Goal: Task Accomplishment & Management: Manage account settings

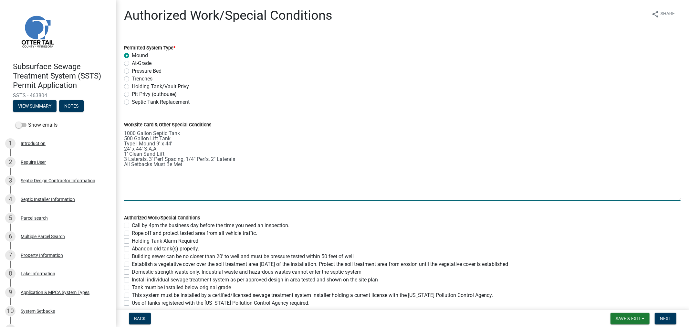
drag, startPoint x: 674, startPoint y: 157, endPoint x: 691, endPoint y: 199, distance: 45.3
click at [689, 199] on html "Internet Explorer does NOT work with GeoPermits. Get a new browser for more sec…" at bounding box center [344, 163] width 689 height 327
click at [185, 146] on textarea "1000 Gallon Septic Tank 500 Gallon Lift Tank Type I Mound 9' x 44' 24' x 44' S.…" at bounding box center [402, 165] width 557 height 72
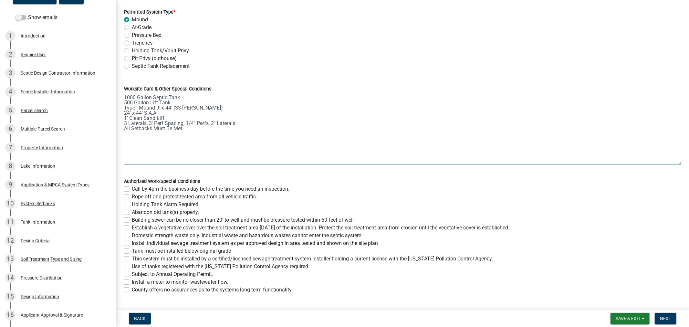
scroll to position [88, 0]
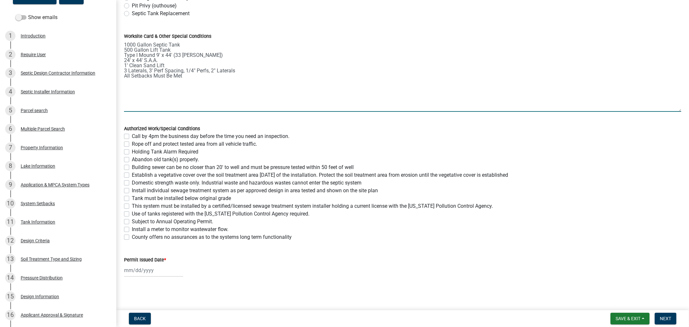
type textarea "1000 Gallon Septic Tank 500 Gallon Lift Tank Type I Mound 9' x 44' (33 LP Chamb…"
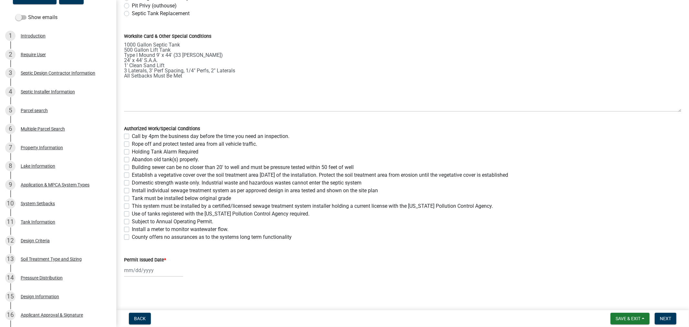
click at [132, 136] on label "Call by 4pm the business day before the time you need an inspection." at bounding box center [211, 136] width 158 height 8
click at [132, 136] on input "Call by 4pm the business day before the time you need an inspection." at bounding box center [134, 134] width 4 height 4
checkbox input "true"
checkbox input "false"
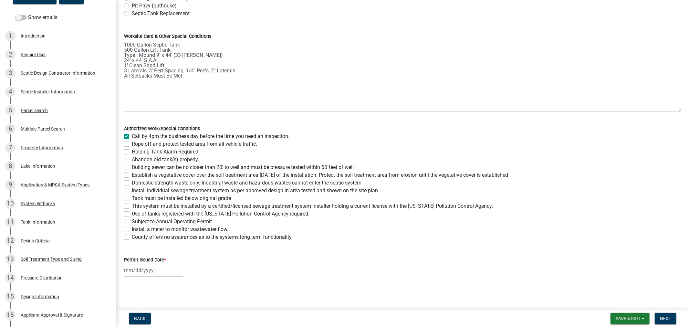
checkbox input "false"
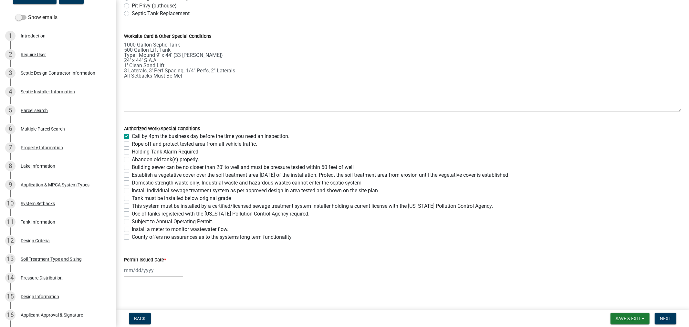
checkbox input "false"
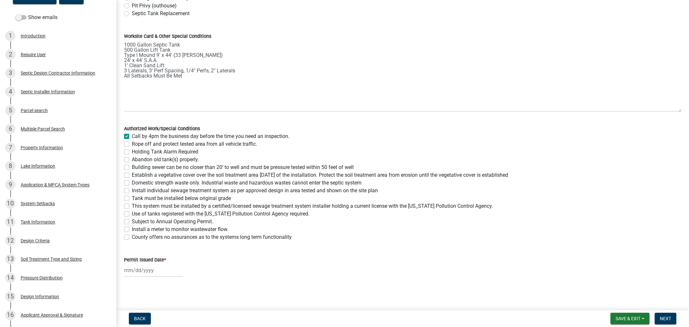
checkbox input "false"
click at [132, 144] on label "Rope off and protect tested area from all vehicle traffic." at bounding box center [194, 144] width 125 height 8
click at [132, 144] on input "Rope off and protect tested area from all vehicle traffic." at bounding box center [134, 142] width 4 height 4
checkbox input "true"
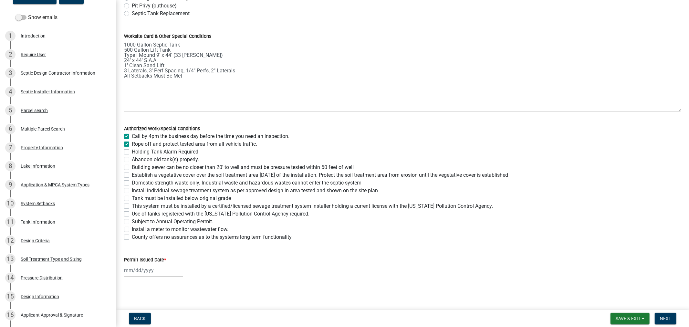
checkbox input "true"
checkbox input "false"
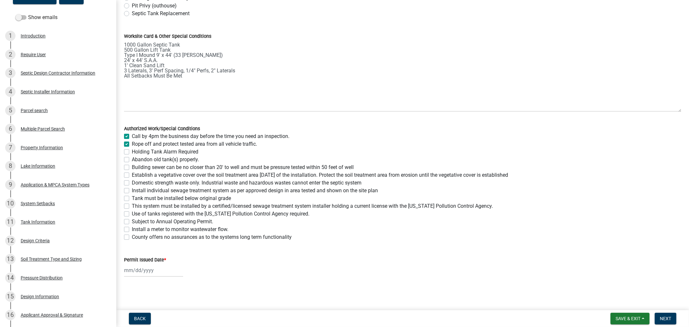
checkbox input "false"
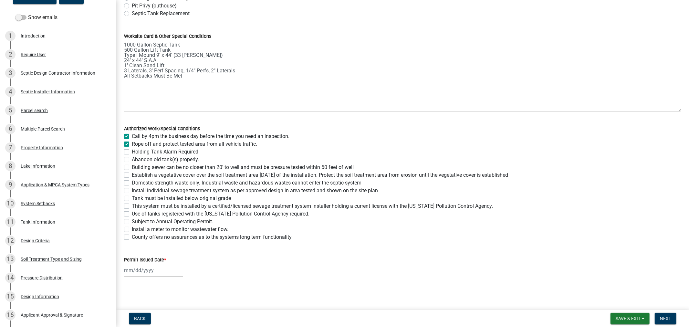
checkbox input "false"
click at [132, 153] on label "Holding Tank Alarm Required" at bounding box center [165, 152] width 67 height 8
click at [132, 152] on input "Holding Tank Alarm Required" at bounding box center [134, 150] width 4 height 4
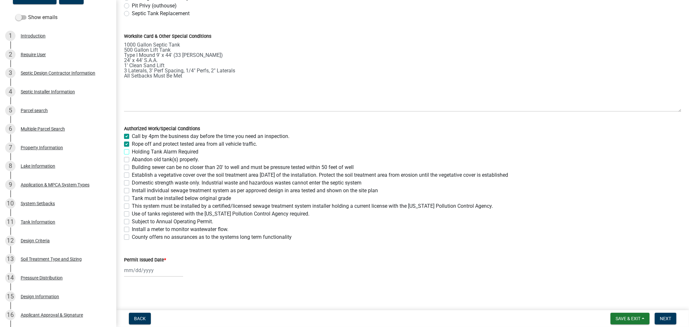
checkbox input "true"
checkbox input "false"
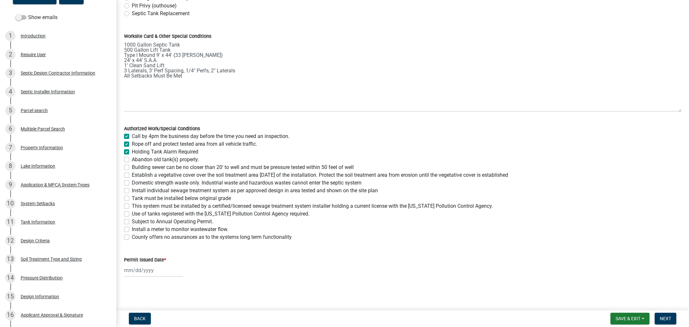
checkbox input "false"
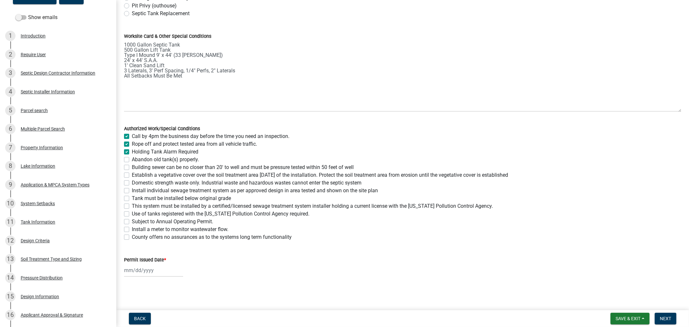
checkbox input "false"
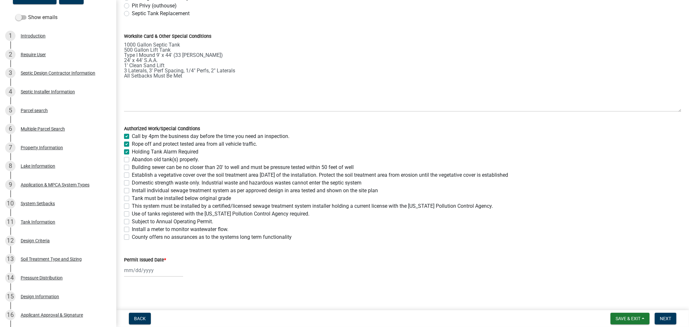
click at [132, 161] on label "Abandon old tank(s) properly." at bounding box center [165, 160] width 67 height 8
click at [132, 160] on input "Abandon old tank(s) properly." at bounding box center [134, 158] width 4 height 4
checkbox input "true"
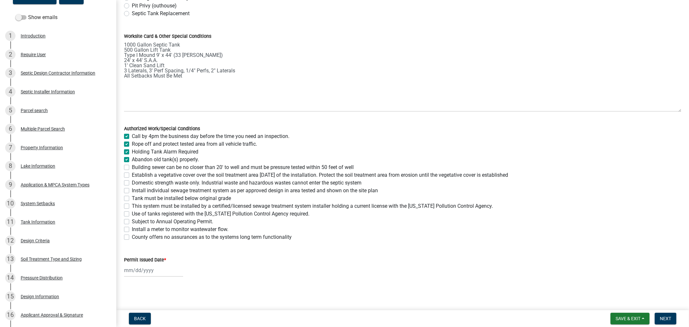
checkbox input "true"
checkbox input "false"
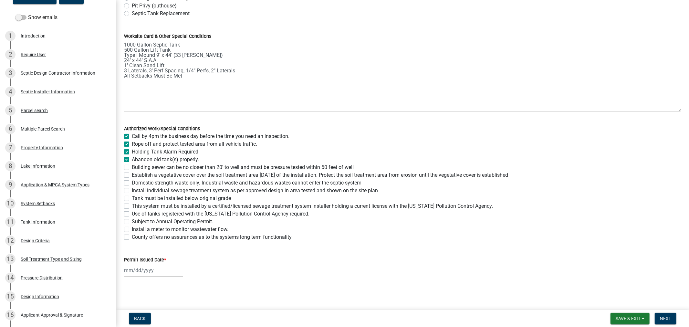
checkbox input "false"
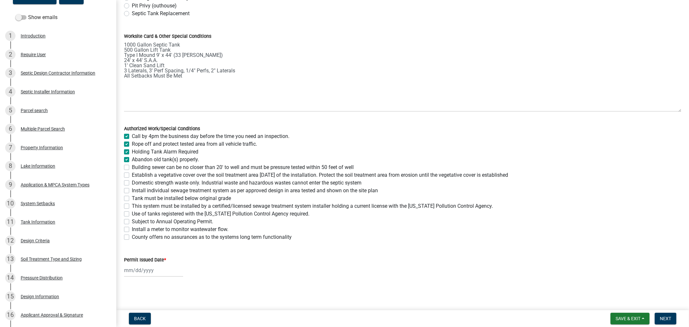
checkbox input "false"
click at [125, 162] on div "Abandon old tank(s) properly." at bounding box center [402, 160] width 557 height 8
click at [132, 168] on label "Building sewer can be no closer than 20' to well and must be pressure tested wi…" at bounding box center [243, 167] width 222 height 8
click at [132, 168] on input "Building sewer can be no closer than 20' to well and must be pressure tested wi…" at bounding box center [134, 165] width 4 height 4
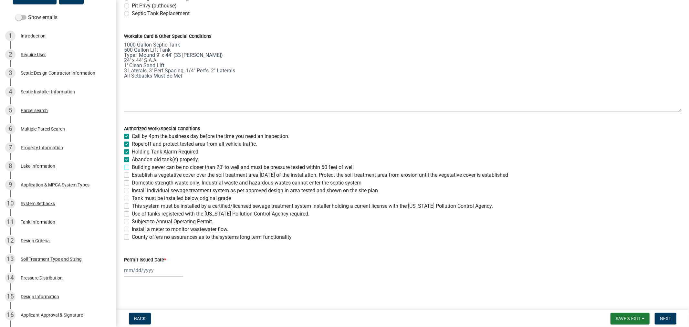
checkbox input "true"
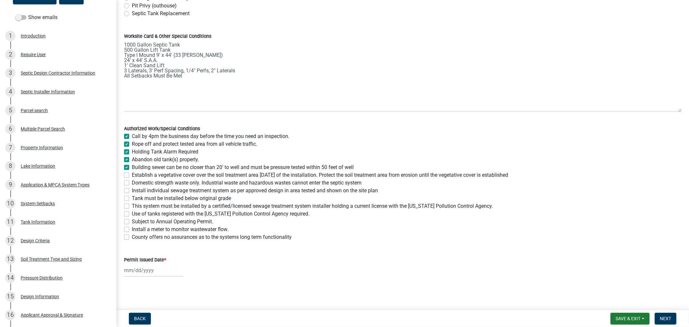
checkbox input "true"
checkbox input "false"
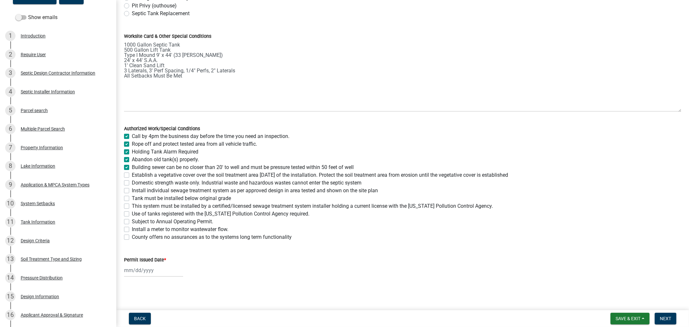
checkbox input "false"
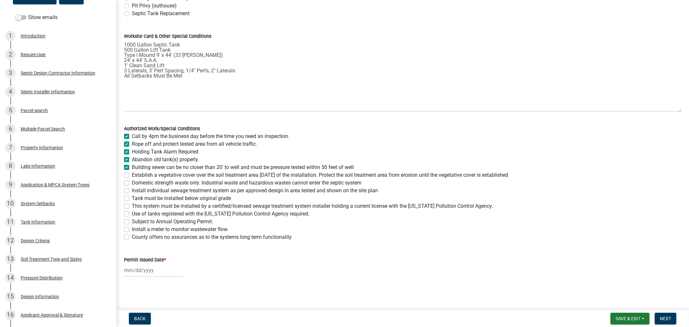
click at [132, 175] on label "Establish a vegetative cover over the soil treatment area [DATE] of the install…" at bounding box center [320, 175] width 376 height 8
click at [132, 175] on input "Establish a vegetative cover over the soil treatment area [DATE] of the install…" at bounding box center [134, 173] width 4 height 4
checkbox input "true"
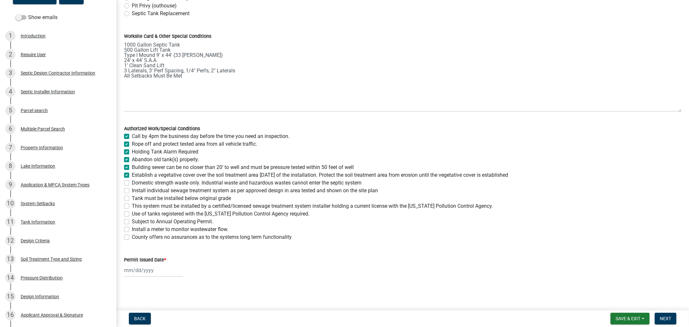
checkbox input "true"
checkbox input "false"
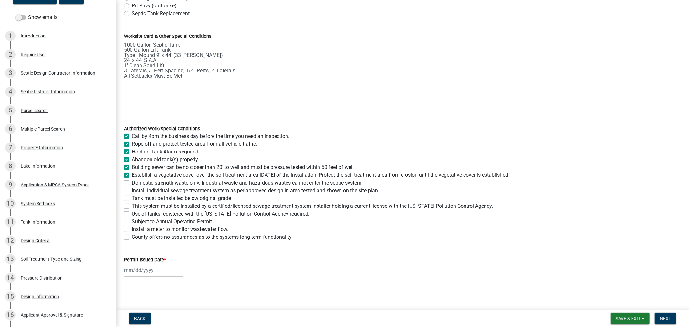
checkbox input "false"
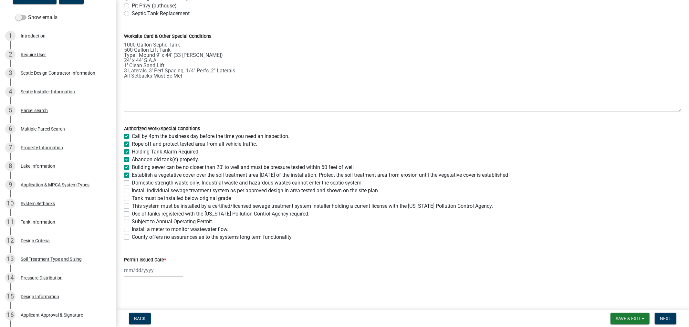
checkbox input "false"
click at [132, 181] on label "Domestic strength waste only. Industrial waste and hazardous wastes cannot ente…" at bounding box center [247, 183] width 230 height 8
click at [132, 181] on input "Domestic strength waste only. Industrial waste and hazardous wastes cannot ente…" at bounding box center [134, 181] width 4 height 4
checkbox input "true"
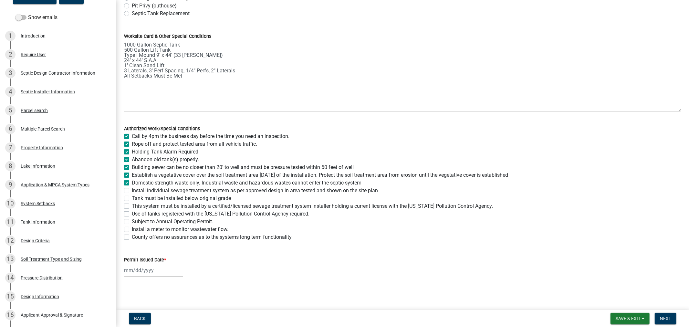
checkbox input "true"
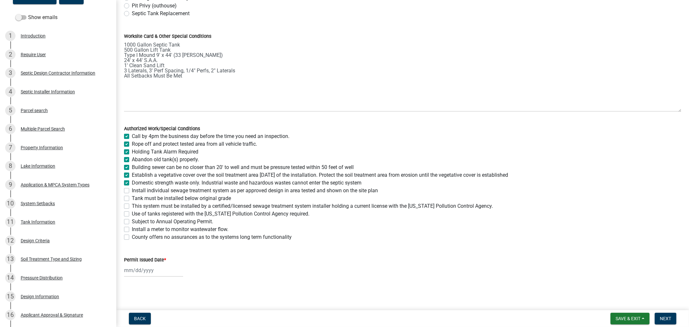
checkbox input "true"
checkbox input "false"
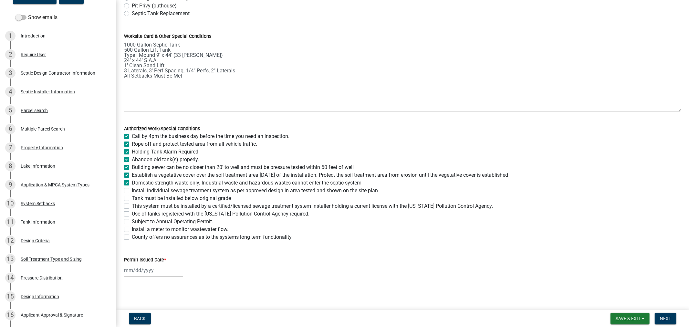
checkbox input "false"
click at [132, 189] on label "Install individual sewage treatment system as per approved design in area teste…" at bounding box center [255, 191] width 246 height 8
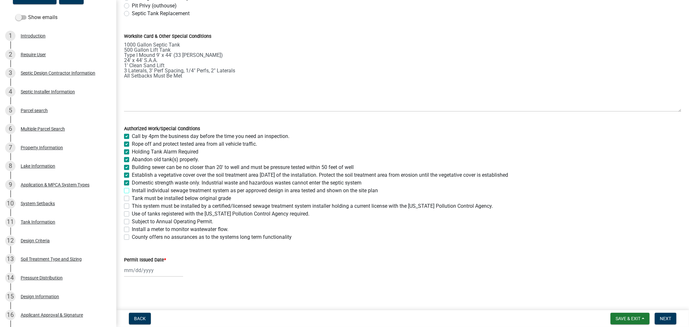
click at [132, 189] on input "Install individual sewage treatment system as per approved design in area teste…" at bounding box center [134, 189] width 4 height 4
checkbox input "true"
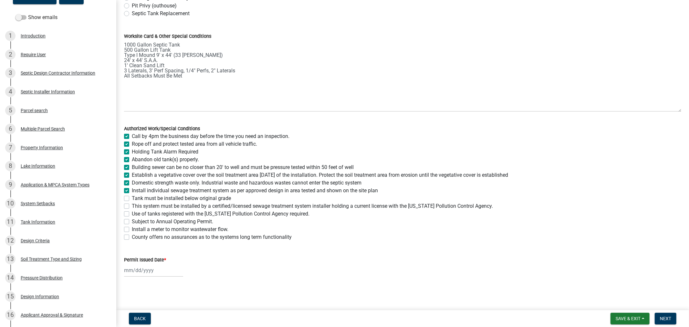
checkbox input "true"
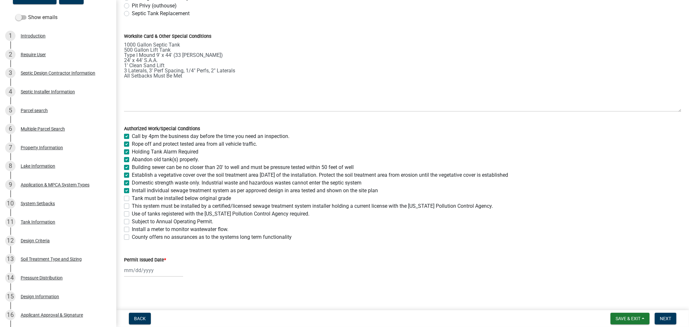
checkbox input "false"
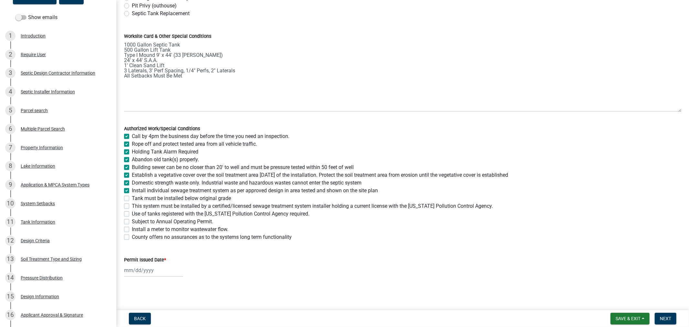
checkbox input "false"
click at [132, 198] on label "Tank must be installed below original grade" at bounding box center [181, 198] width 99 height 8
click at [132, 198] on input "Tank must be installed below original grade" at bounding box center [134, 196] width 4 height 4
checkbox input "true"
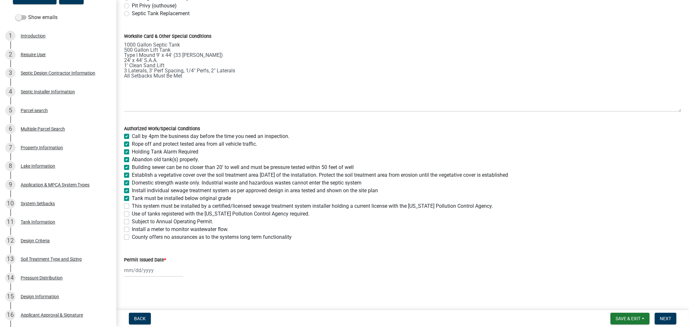
checkbox input "true"
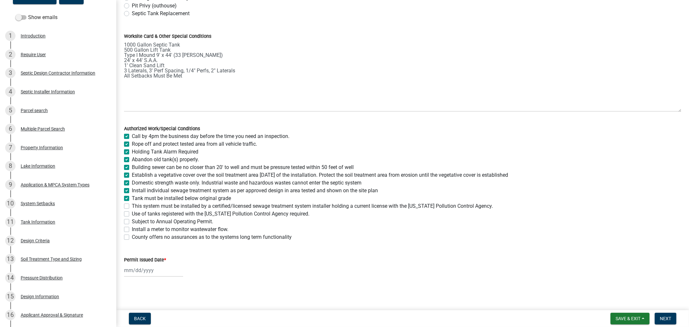
checkbox input "true"
checkbox input "false"
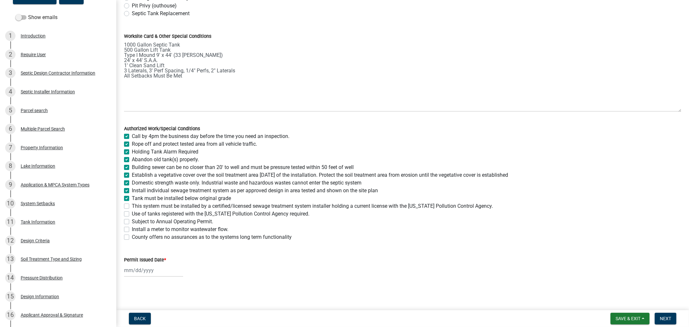
checkbox input "false"
click at [132, 207] on label "This system must be installed by a certified/licensed sewage treatment system i…" at bounding box center [312, 206] width 361 height 8
click at [132, 206] on input "This system must be installed by a certified/licensed sewage treatment system i…" at bounding box center [134, 204] width 4 height 4
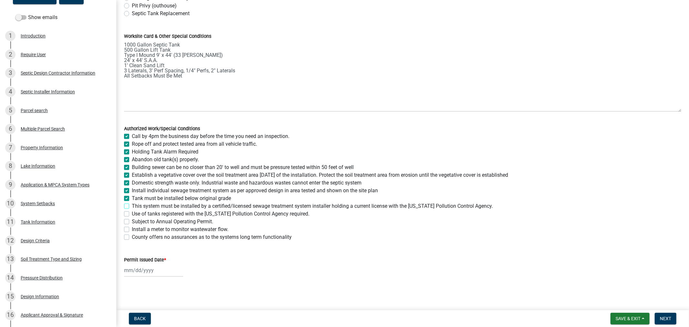
checkbox input "true"
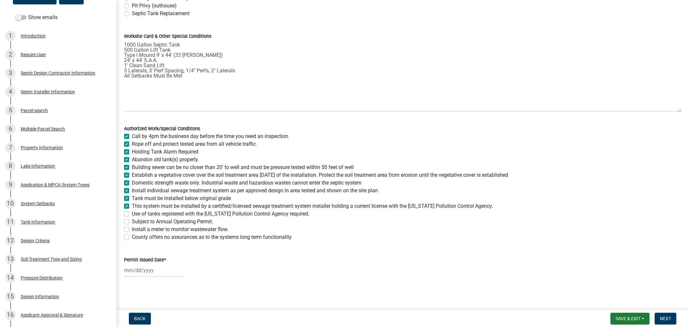
checkbox input "true"
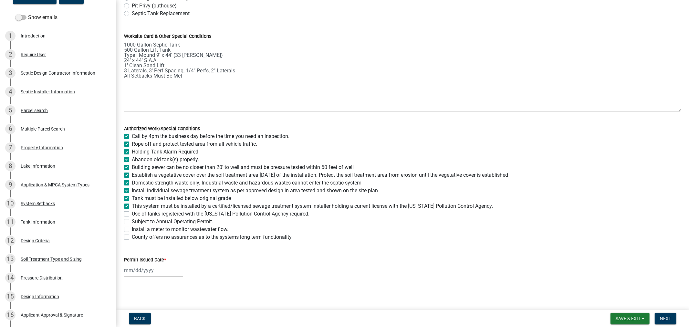
checkbox input "true"
checkbox input "false"
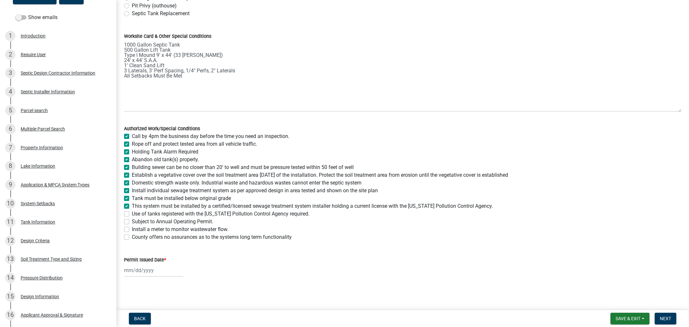
click at [132, 216] on label "Use of tanks registered with the [US_STATE] Pollution Control Agency required." at bounding box center [221, 214] width 178 height 8
click at [132, 214] on input "Use of tanks registered with the [US_STATE] Pollution Control Agency required." at bounding box center [134, 212] width 4 height 4
checkbox input "true"
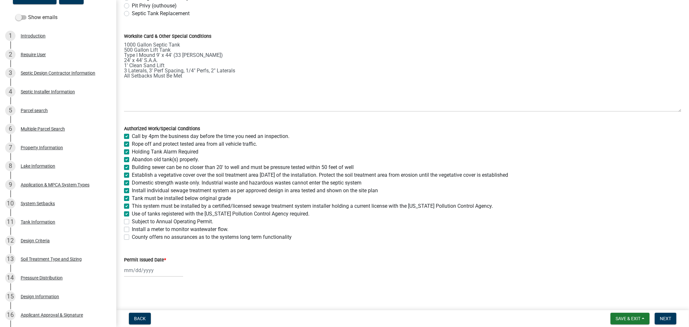
checkbox input "true"
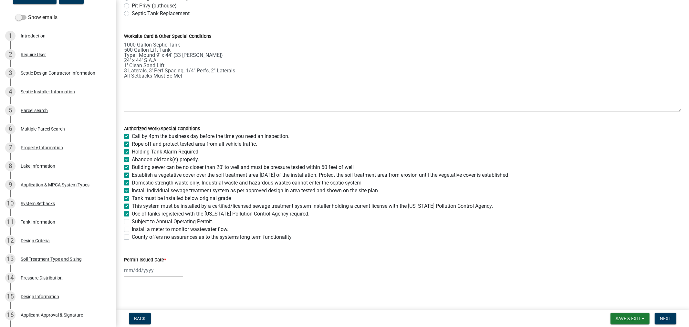
checkbox input "true"
checkbox input "false"
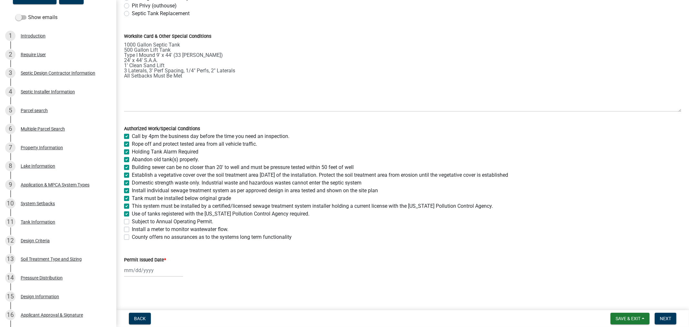
checkbox input "false"
click at [138, 278] on wm-data-entity-input "Permit Issued Date *" at bounding box center [402, 265] width 557 height 36
select select "8"
select select "2025"
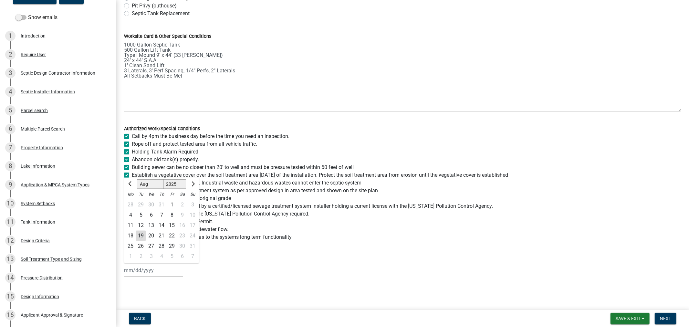
click at [139, 274] on div "[PERSON_NAME] Feb Mar Apr [PERSON_NAME][DATE] Oct Nov [DATE] 1526 1527 1528 152…" at bounding box center [153, 270] width 59 height 13
click at [140, 234] on div "19" at bounding box center [141, 236] width 10 height 10
type input "08/19/2025"
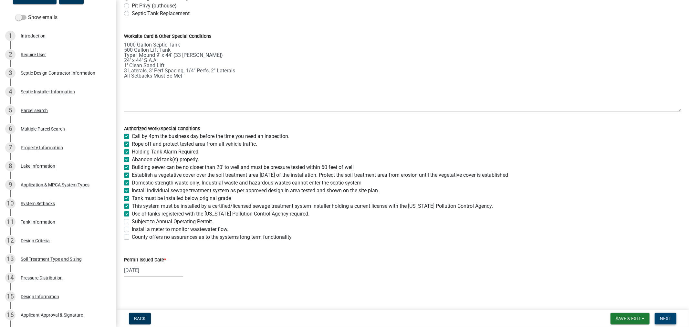
click at [667, 321] on button "Next" at bounding box center [666, 319] width 22 height 12
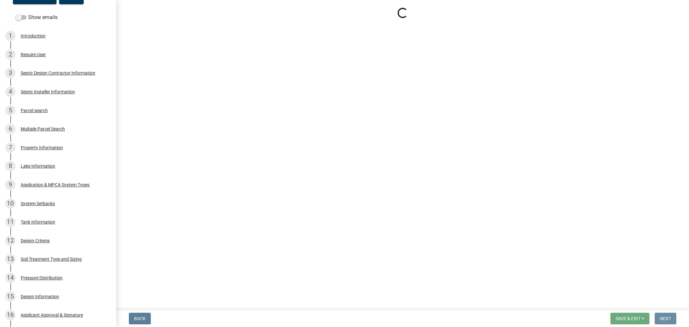
scroll to position [0, 0]
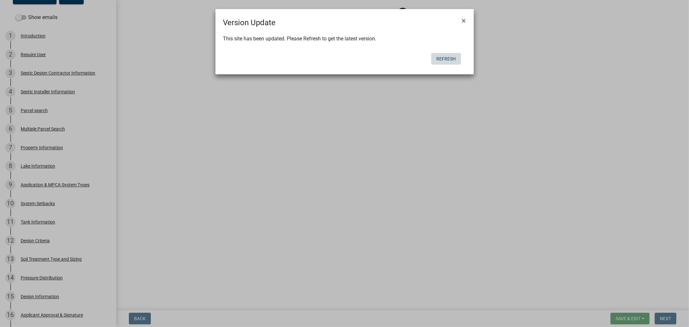
click at [444, 59] on button "Refresh" at bounding box center [446, 59] width 30 height 12
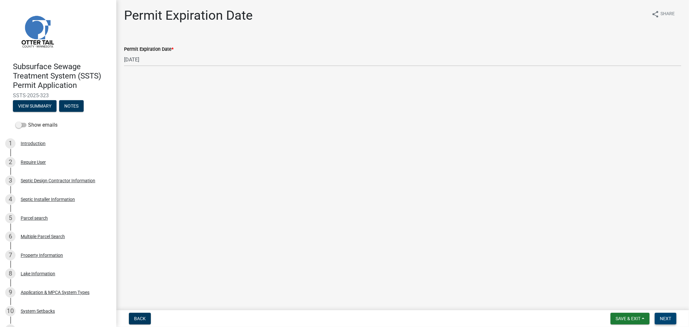
click at [664, 313] on button "Next" at bounding box center [666, 319] width 22 height 12
click at [638, 321] on button "Save & Exit" at bounding box center [629, 319] width 39 height 12
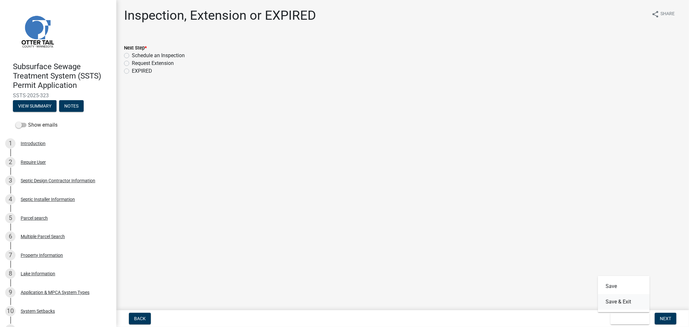
click at [631, 305] on button "Save & Exit" at bounding box center [624, 302] width 52 height 16
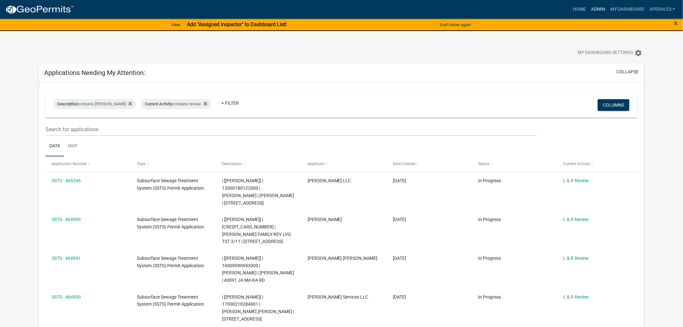
click at [603, 10] on link "Admin" at bounding box center [598, 9] width 19 height 12
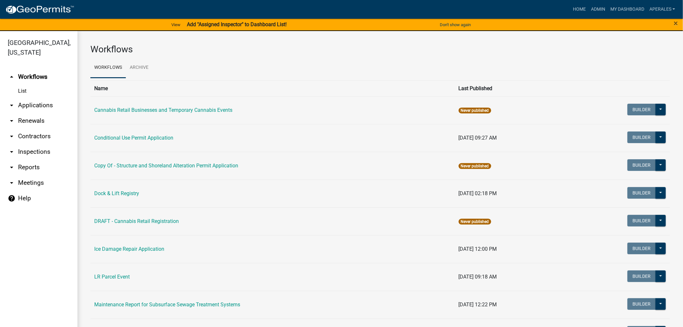
click at [40, 108] on link "arrow_drop_down Applications" at bounding box center [39, 106] width 78 height 16
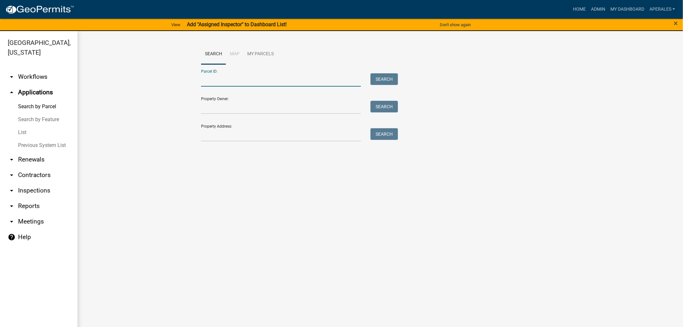
click at [215, 79] on input "Parcel ID:" at bounding box center [281, 79] width 160 height 13
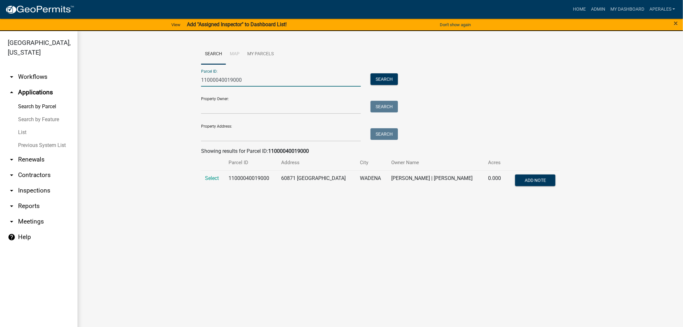
type input "11000040019000"
click at [211, 181] on td "Select" at bounding box center [213, 180] width 24 height 21
click at [215, 180] on span "Select" at bounding box center [212, 178] width 14 height 6
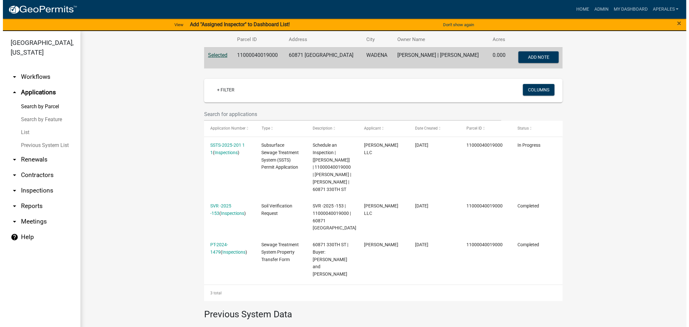
scroll to position [179, 0]
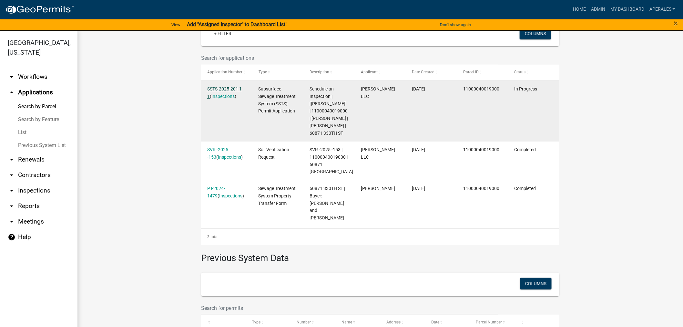
click at [223, 90] on link "SSTS-2025-201 1 1" at bounding box center [224, 92] width 35 height 13
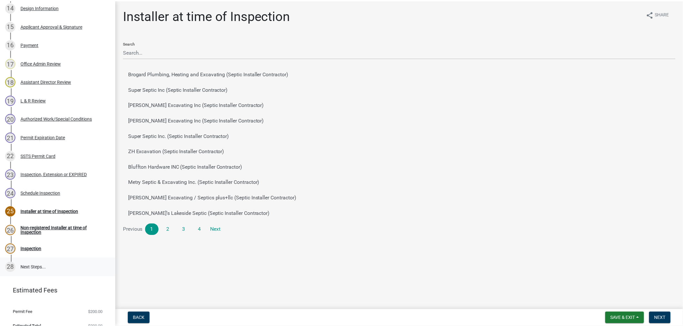
scroll to position [388, 0]
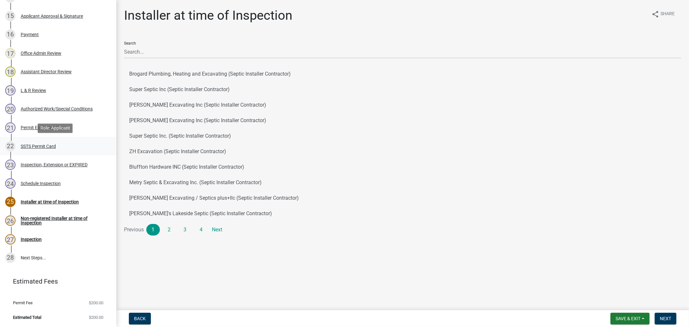
click at [46, 143] on div "22 SSTS Permit Card" at bounding box center [55, 146] width 101 height 10
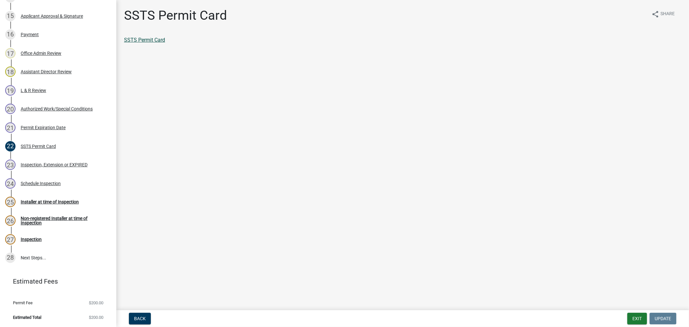
click at [134, 42] on link "SSTS Permit Card" at bounding box center [144, 40] width 41 height 6
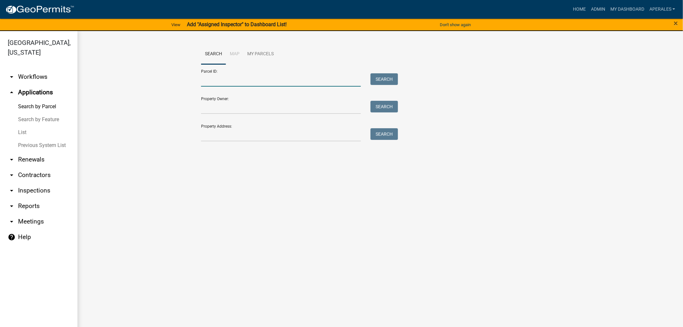
click at [248, 79] on input "Parcel ID:" at bounding box center [281, 79] width 160 height 13
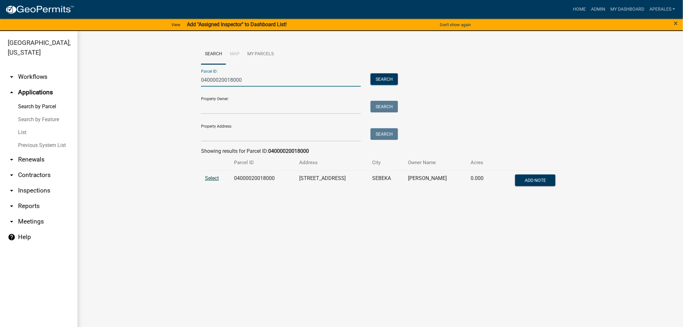
type input "04000020018000"
click at [215, 180] on span "Select" at bounding box center [212, 178] width 14 height 6
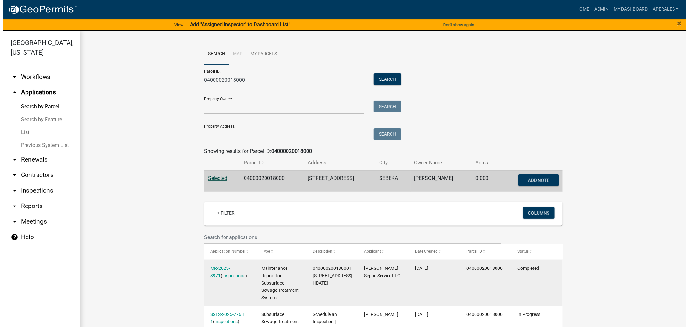
scroll to position [179, 0]
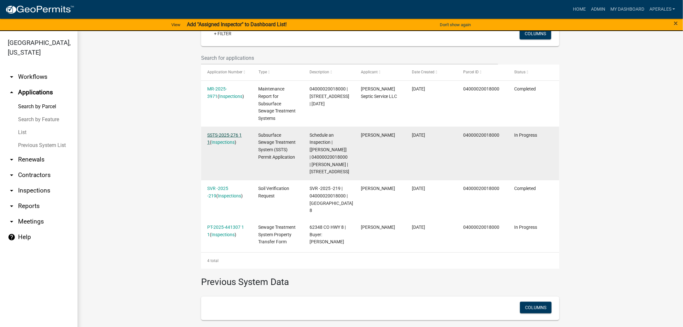
click at [223, 135] on link "SSTS-2025-276 1 1" at bounding box center [224, 138] width 35 height 13
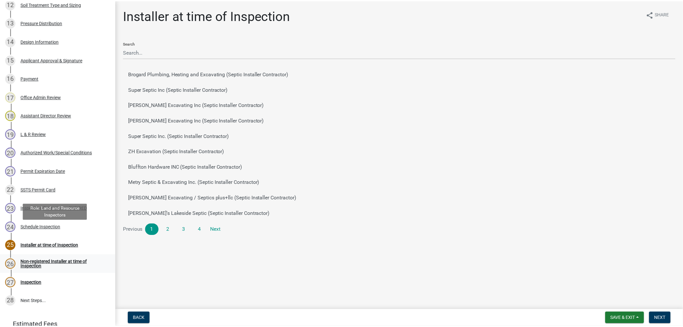
scroll to position [388, 0]
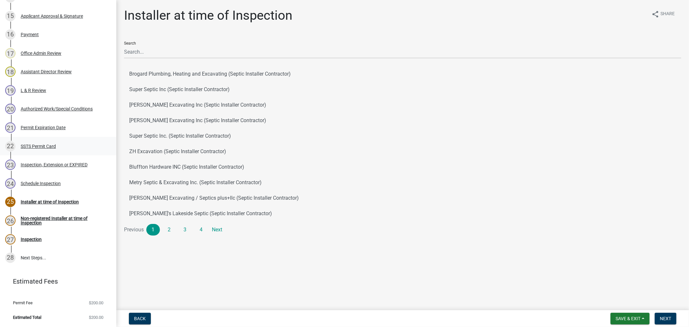
click at [30, 147] on div "SSTS Permit Card" at bounding box center [38, 146] width 35 height 5
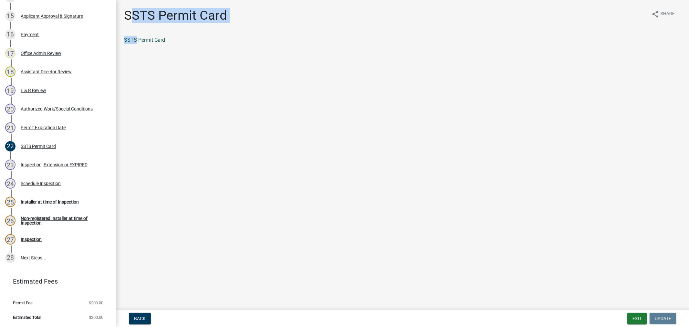
drag, startPoint x: 131, startPoint y: 24, endPoint x: 137, endPoint y: 41, distance: 18.1
click at [137, 40] on div "SSTS Permit Card share Share SSTS Permit Card" at bounding box center [402, 31] width 567 height 47
click at [138, 41] on link "SSTS Permit Card" at bounding box center [144, 40] width 41 height 6
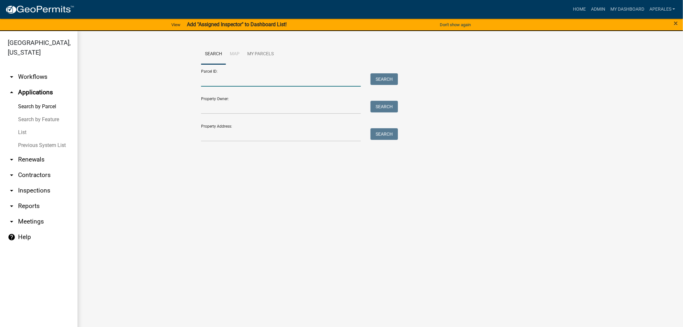
click at [258, 78] on input "Parcel ID:" at bounding box center [281, 79] width 160 height 13
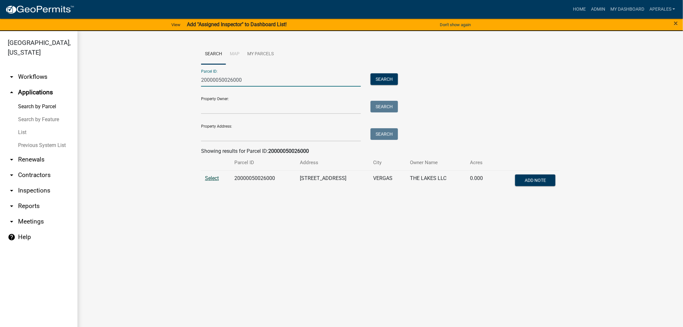
type input "20000050026000"
click at [218, 180] on span "Select" at bounding box center [212, 178] width 14 height 6
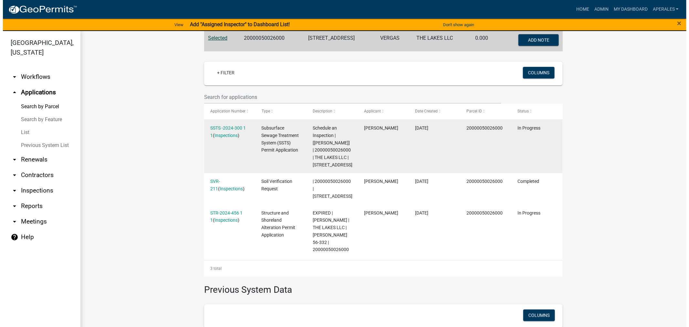
scroll to position [179, 0]
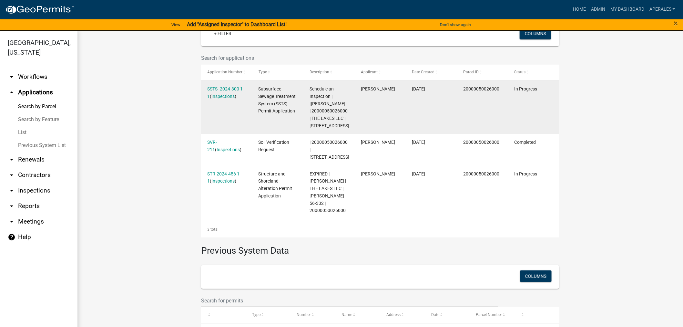
click at [214, 92] on div "SSTS -2024-300 1 1 ( Inspections )" at bounding box center [226, 92] width 39 height 15
click at [218, 89] on link "SSTS -2024-300 1 1" at bounding box center [225, 92] width 36 height 13
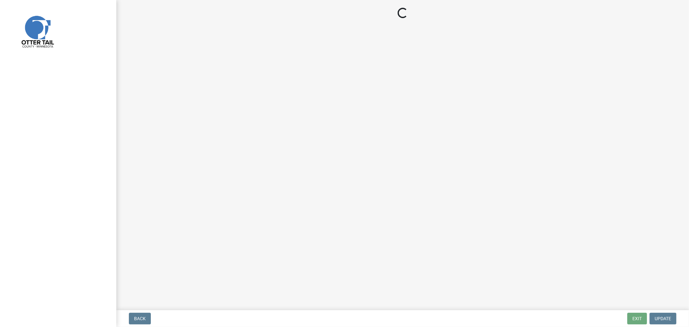
select select "710d5f49-2663-4e73-9718-d0c4e189f5ed"
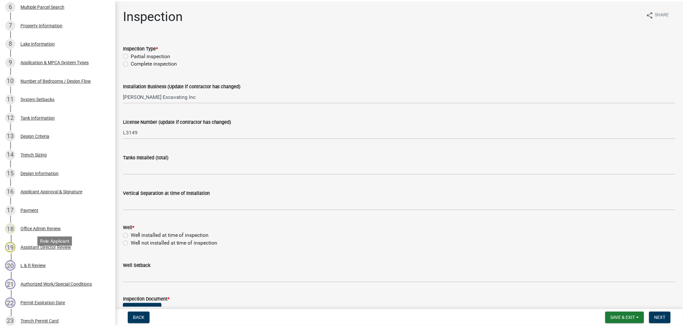
scroll to position [369, 0]
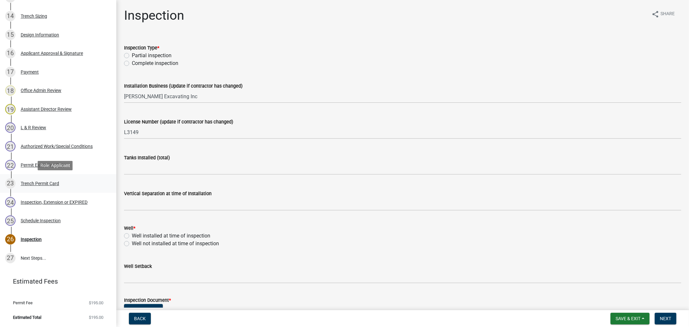
click at [35, 183] on div "Trench Permit Card" at bounding box center [40, 183] width 38 height 5
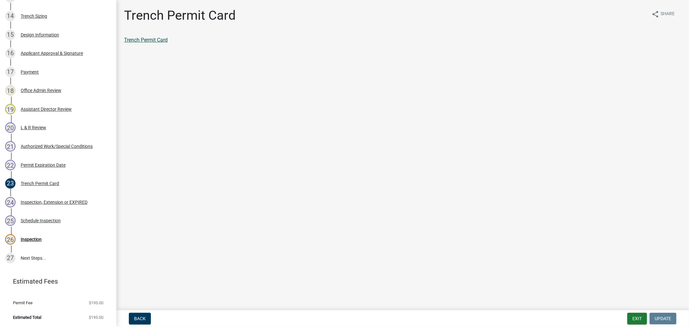
click at [150, 38] on link "Trench Permit Card" at bounding box center [146, 40] width 44 height 6
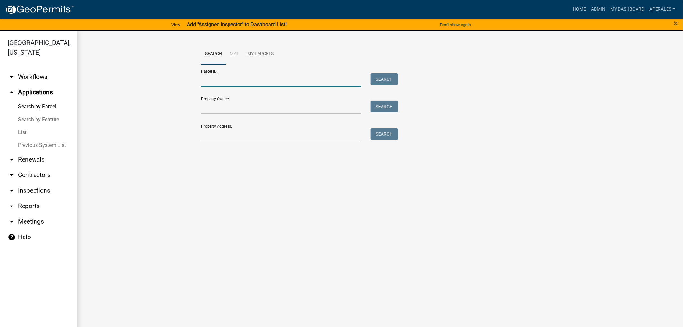
click at [220, 81] on input "Parcel ID:" at bounding box center [281, 79] width 160 height 13
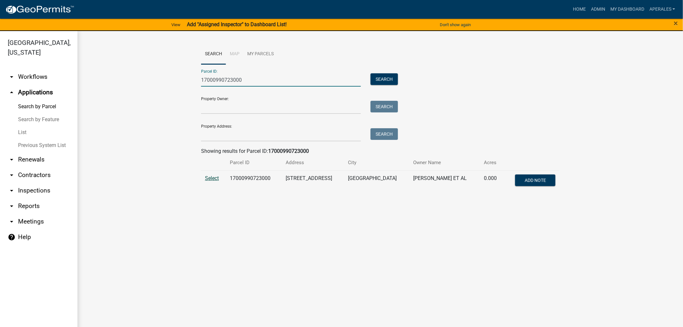
type input "17000990723000"
click at [214, 179] on span "Select" at bounding box center [212, 178] width 14 height 6
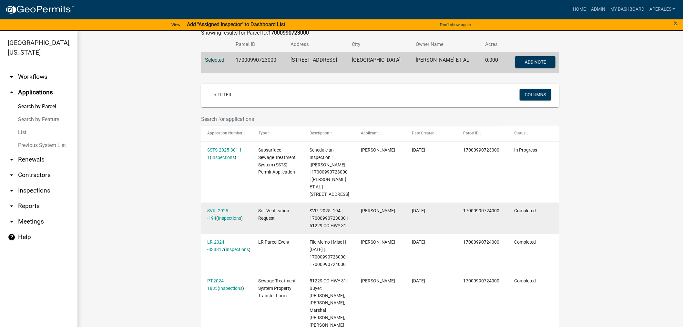
scroll to position [108, 0]
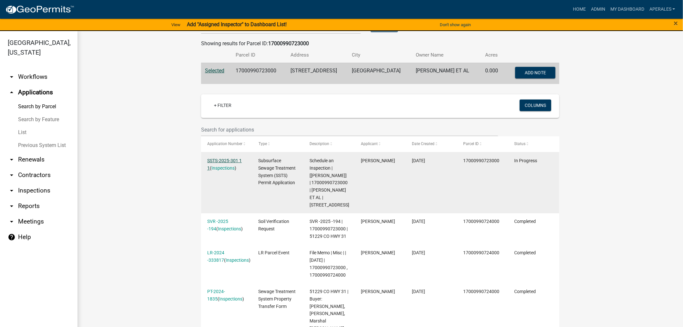
click at [208, 158] on link "SSTS-2025-301 1 1" at bounding box center [224, 164] width 35 height 13
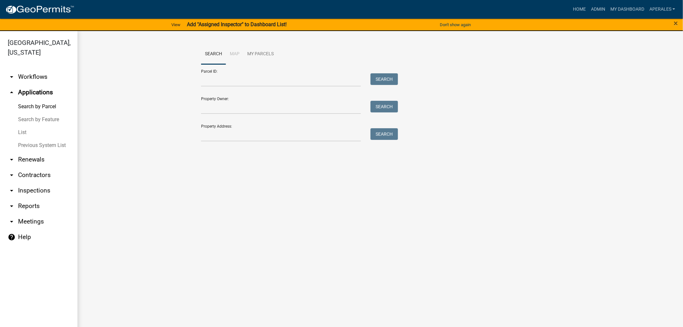
click at [324, 87] on form "Parcel ID: Search Property Owner: Search Property Address: Search" at bounding box center [298, 102] width 194 height 77
click at [318, 82] on input "Parcel ID:" at bounding box center [281, 79] width 160 height 13
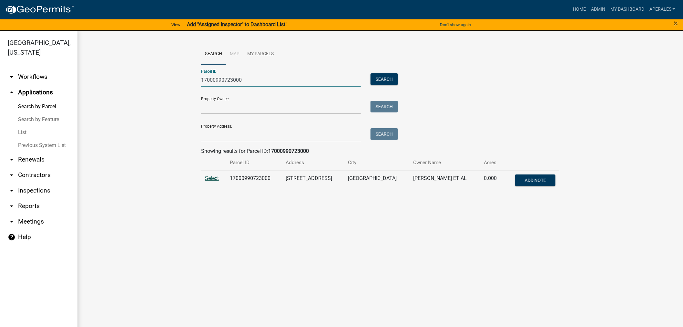
type input "17000990723000"
click at [211, 177] on span "Select" at bounding box center [212, 178] width 14 height 6
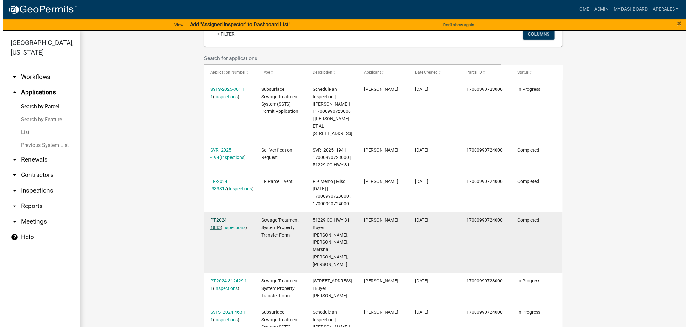
scroll to position [179, 0]
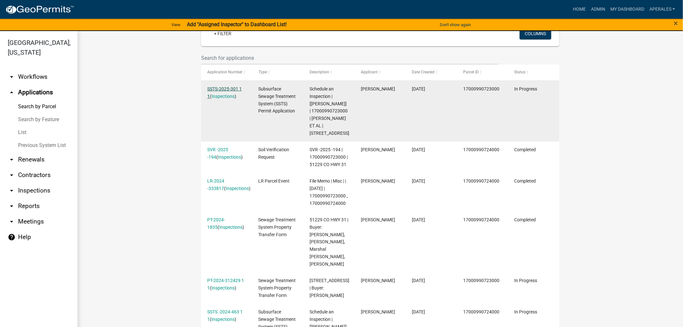
click at [227, 86] on link "SSTS-2025-301 1 1" at bounding box center [224, 92] width 35 height 13
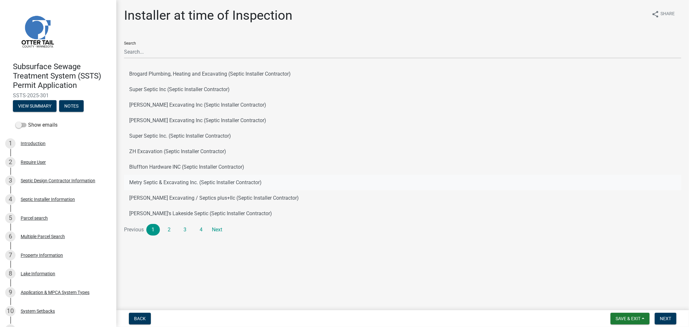
click at [179, 180] on button "Metry Septic & Excavating Inc. (Septic Installer Contractor)" at bounding box center [402, 183] width 557 height 16
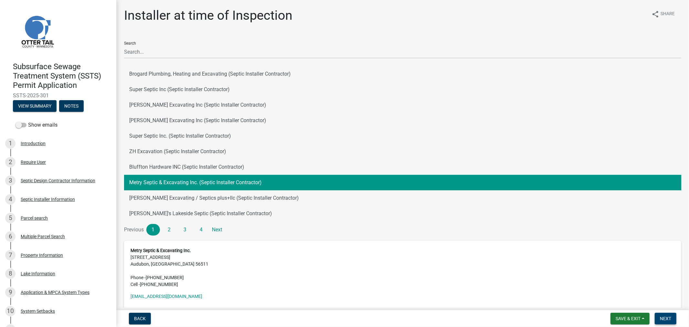
click at [662, 321] on button "Next" at bounding box center [666, 319] width 22 height 12
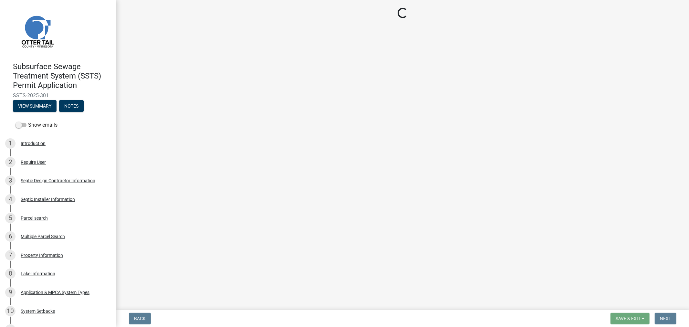
select select "710d5f49-2663-4e73-9718-d0c4e189f5ed"
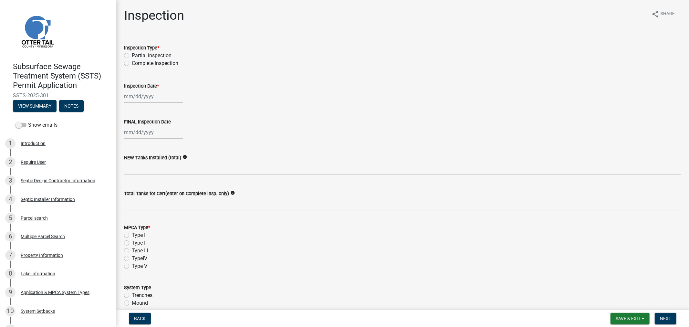
click at [132, 64] on label "Complete inspection" at bounding box center [155, 63] width 47 height 8
click at [132, 64] on input "Complete inspection" at bounding box center [134, 61] width 4 height 4
radio input "true"
select select "8"
select select "2025"
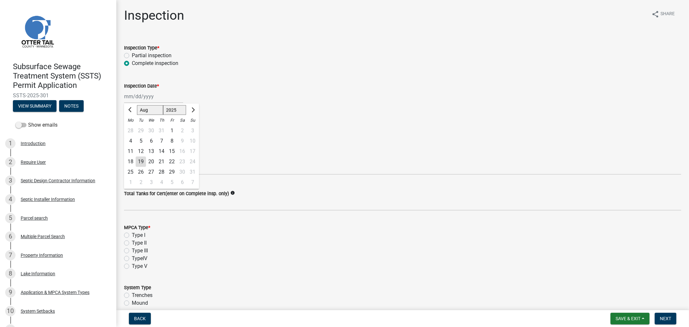
click at [140, 102] on div "[PERSON_NAME] Feb Mar Apr [PERSON_NAME][DATE] Oct Nov [DATE] 1526 1527 1528 152…" at bounding box center [153, 96] width 59 height 13
click at [133, 161] on div "18" at bounding box center [130, 161] width 10 height 10
type input "[DATE]"
select select "8"
select select "2025"
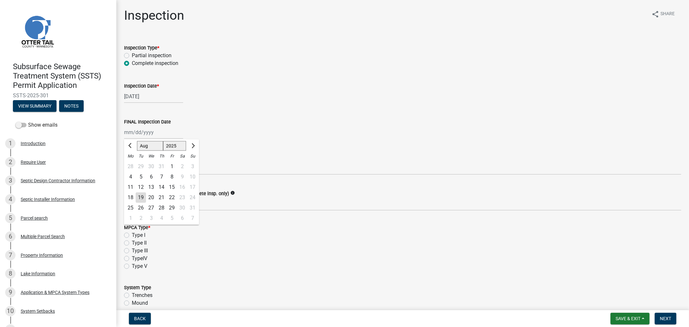
click at [136, 134] on div "[PERSON_NAME] Feb Mar Apr [PERSON_NAME][DATE] Oct Nov [DATE] 1526 1527 1528 152…" at bounding box center [153, 132] width 59 height 13
click at [132, 195] on div "18" at bounding box center [130, 197] width 10 height 10
type input "[DATE]"
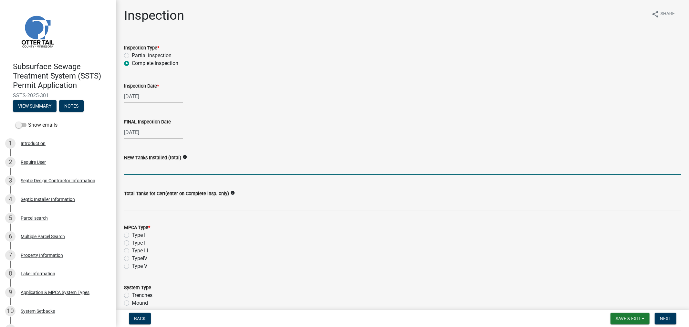
click at [146, 169] on input "text" at bounding box center [402, 167] width 557 height 13
type input "0"
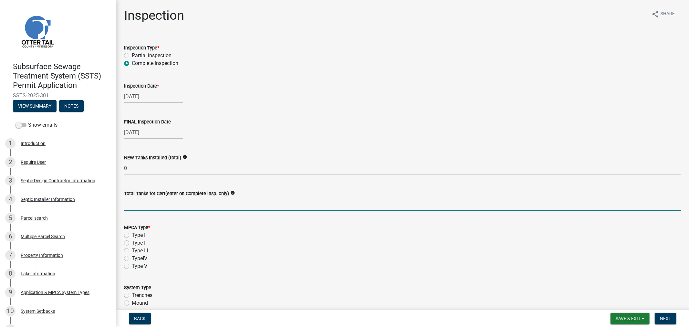
click at [176, 201] on input "Total Tanks for Cert(enter on Complete insp. only)" at bounding box center [402, 203] width 557 height 13
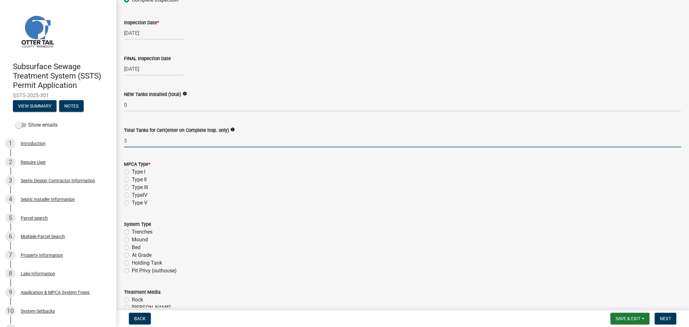
scroll to position [72, 0]
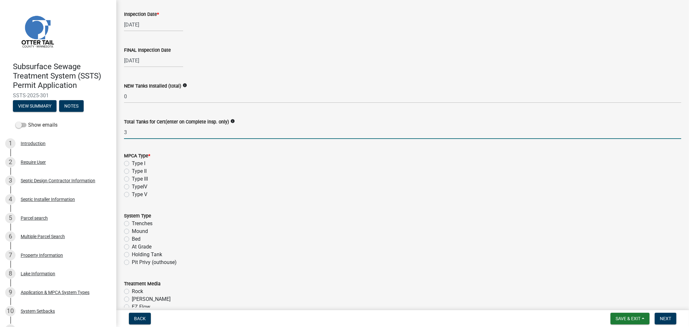
type input "3"
click at [132, 178] on label "Type III" at bounding box center [140, 179] width 16 height 8
click at [132, 178] on input "Type III" at bounding box center [134, 177] width 4 height 4
radio input "true"
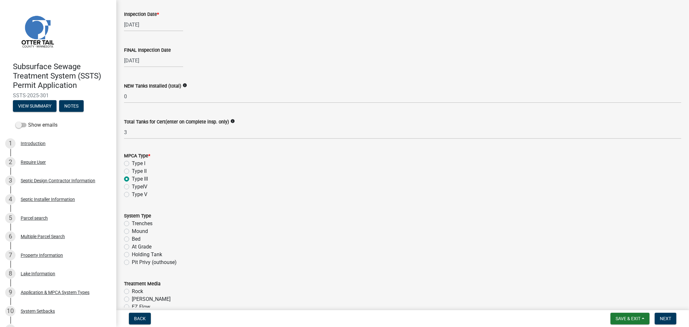
click at [132, 239] on label "Bed" at bounding box center [136, 239] width 9 height 8
click at [132, 239] on input "Bed" at bounding box center [134, 237] width 4 height 4
radio input "true"
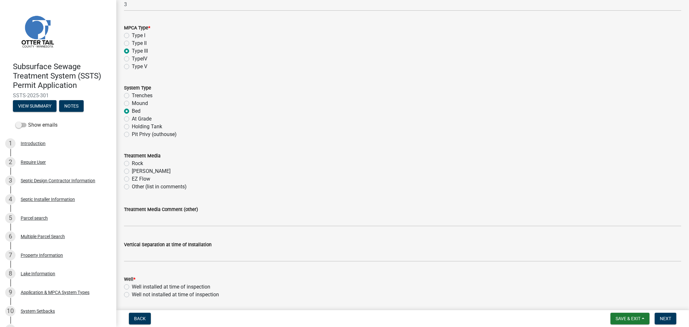
scroll to position [215, 0]
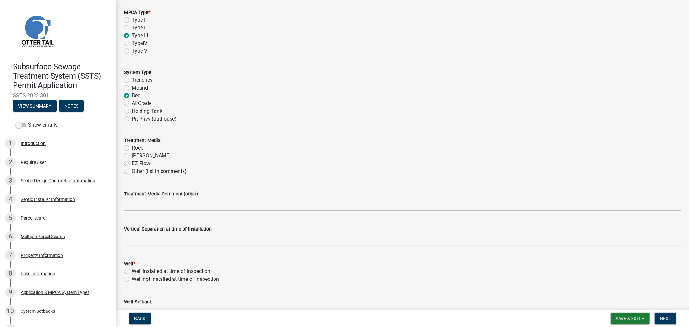
click at [132, 147] on label "Rock" at bounding box center [137, 148] width 11 height 8
click at [132, 147] on input "Rock" at bounding box center [134, 146] width 4 height 4
radio input "true"
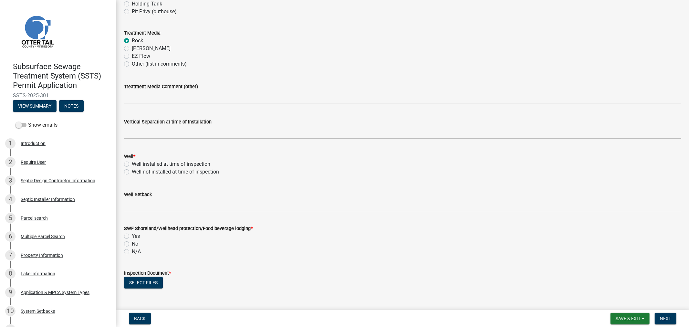
scroll to position [323, 0]
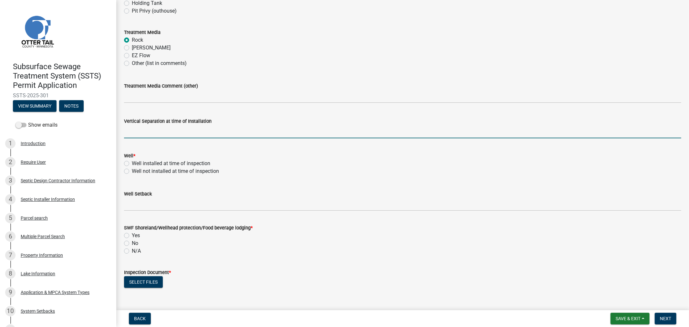
click at [137, 136] on input "text" at bounding box center [402, 131] width 557 height 13
type input "36"
click at [132, 165] on label "Well installed at time of inspection" at bounding box center [171, 164] width 78 height 8
click at [132, 164] on input "Well installed at time of inspection" at bounding box center [134, 162] width 4 height 4
radio input "true"
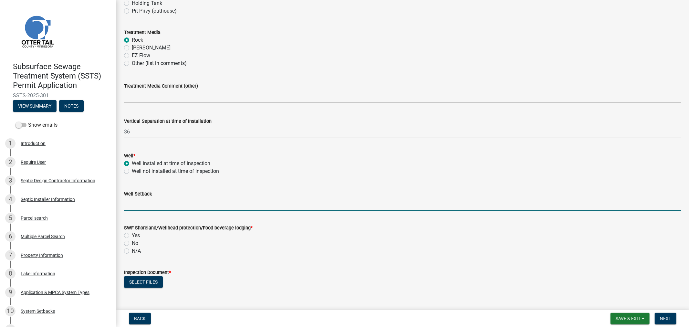
drag, startPoint x: 131, startPoint y: 204, endPoint x: 135, endPoint y: 203, distance: 4.2
click at [131, 204] on input "Well Setback" at bounding box center [402, 204] width 557 height 13
type input "70"
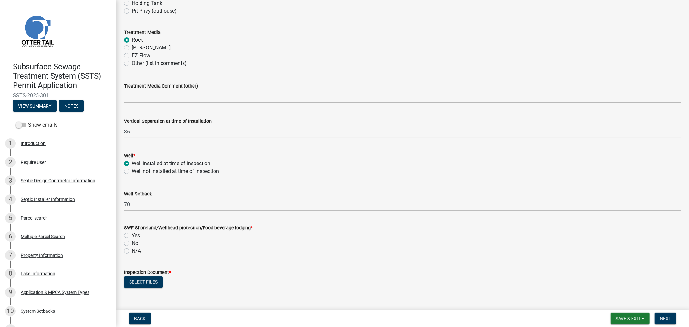
drag, startPoint x: 125, startPoint y: 233, endPoint x: 127, endPoint y: 236, distance: 4.1
click at [132, 233] on label "Yes" at bounding box center [136, 236] width 8 height 8
click at [132, 233] on input "Yes" at bounding box center [134, 234] width 4 height 4
radio input "true"
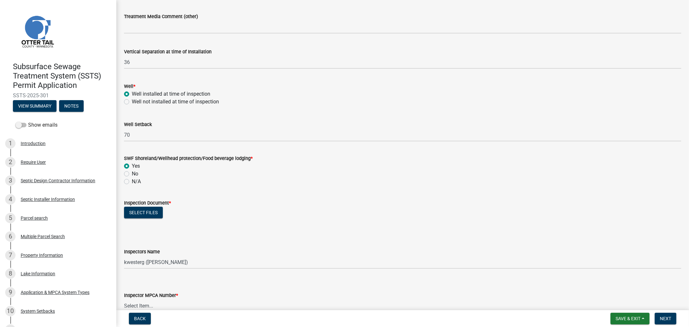
scroll to position [395, 0]
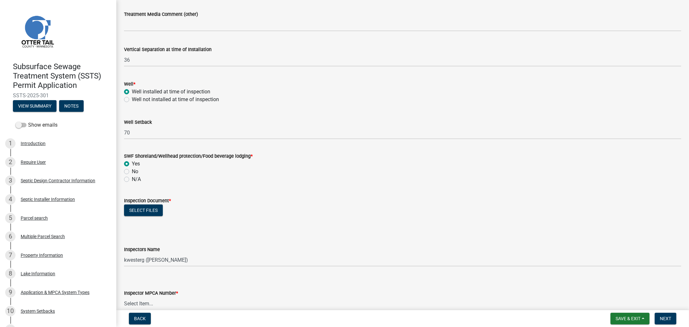
click at [136, 204] on div "Select files" at bounding box center [402, 210] width 557 height 13
click at [137, 207] on button "Select files" at bounding box center [143, 210] width 39 height 12
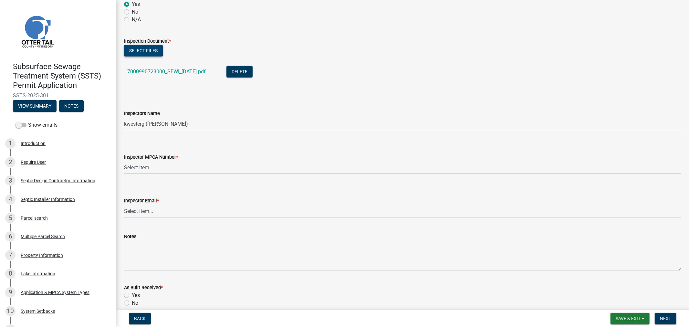
scroll to position [574, 0]
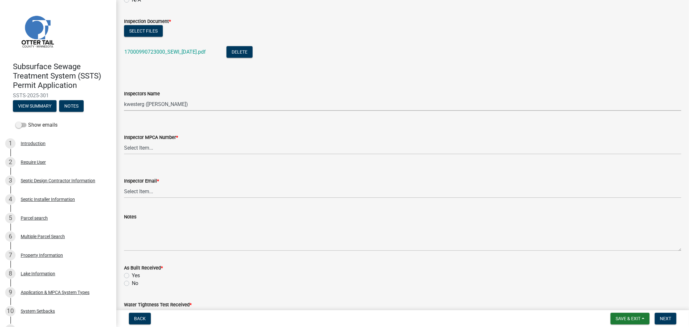
click at [186, 108] on select "Select Item... btollefson ([PERSON_NAME]) [PERSON_NAME] ([PERSON_NAME]) eplaste…" at bounding box center [402, 104] width 557 height 13
select select "64cc3fb4-2a84-49c8-ae2d-a7b3072cebaf"
click at [124, 98] on select "Select Item... btollefson ([PERSON_NAME]) [PERSON_NAME] ([PERSON_NAME]) eplaste…" at bounding box center [402, 104] width 557 height 13
click at [140, 150] on select "Select Item... [PERSON_NAME] (10415) [PERSON_NAME] (924) [PERSON_NAME] (1957) […" at bounding box center [402, 147] width 557 height 13
click at [124, 141] on select "Select Item... [PERSON_NAME] (10415) [PERSON_NAME] (924) [PERSON_NAME] (1957) […" at bounding box center [402, 147] width 557 height 13
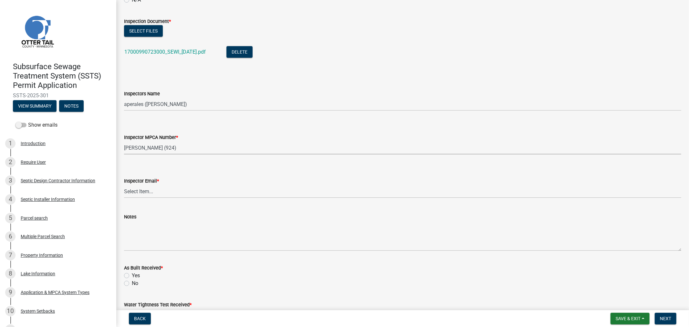
select select "6979e2cf-acfc-4aeb-b273-cede3e7f0b0f"
drag, startPoint x: 160, startPoint y: 189, endPoint x: 161, endPoint y: 192, distance: 3.6
click at [160, 189] on select "Select Item... [PERSON_NAME] ([EMAIL_ADDRESS][DOMAIN_NAME]) [PERSON_NAME] ([EMA…" at bounding box center [402, 191] width 557 height 13
click at [124, 185] on select "Select Item... [PERSON_NAME] ([EMAIL_ADDRESS][DOMAIN_NAME]) [PERSON_NAME] ([EMA…" at bounding box center [402, 191] width 557 height 13
select select "fc504d62-a492-4196-a78d-ce00230c60b4"
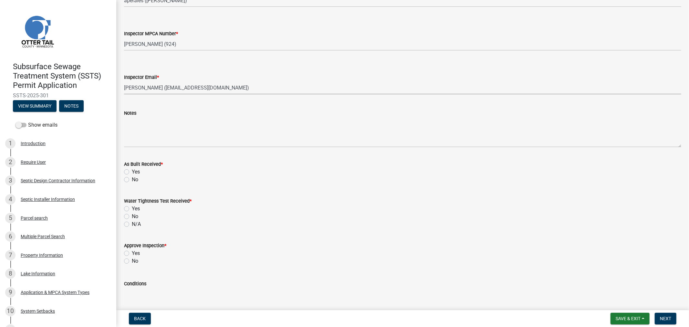
scroll to position [682, 0]
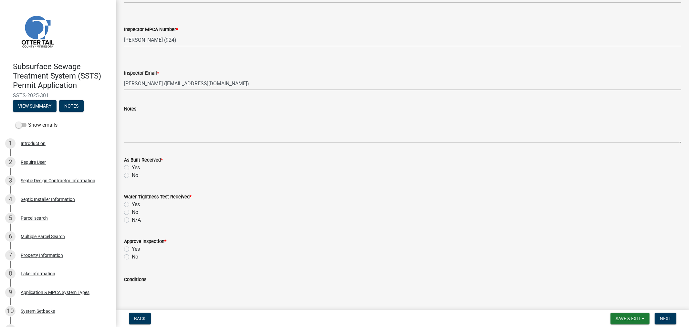
click at [132, 176] on label "No" at bounding box center [135, 175] width 6 height 8
click at [132, 176] on input "No" at bounding box center [134, 173] width 4 height 4
radio input "true"
click at [132, 219] on label "N/A" at bounding box center [136, 220] width 9 height 8
click at [132, 219] on input "N/A" at bounding box center [134, 218] width 4 height 4
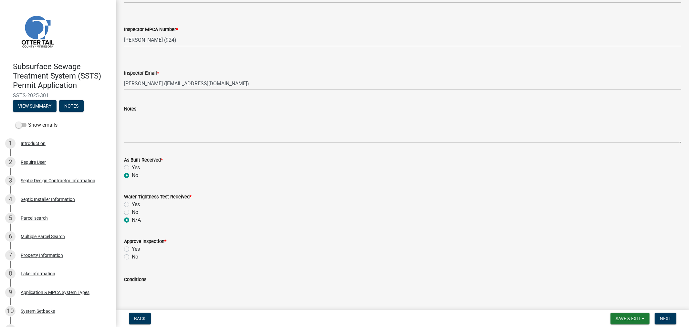
radio input "true"
click at [132, 249] on label "Yes" at bounding box center [136, 249] width 8 height 8
click at [132, 249] on input "Yes" at bounding box center [134, 247] width 4 height 4
radio input "true"
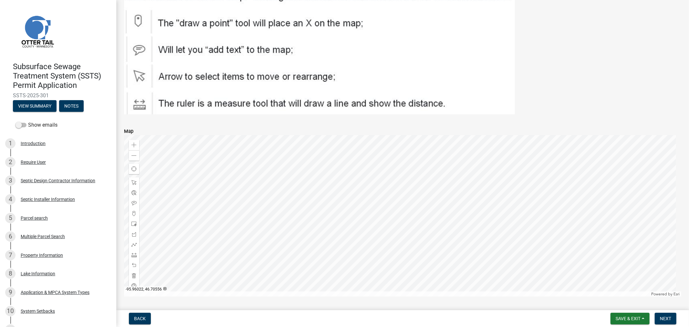
scroll to position [1057, 0]
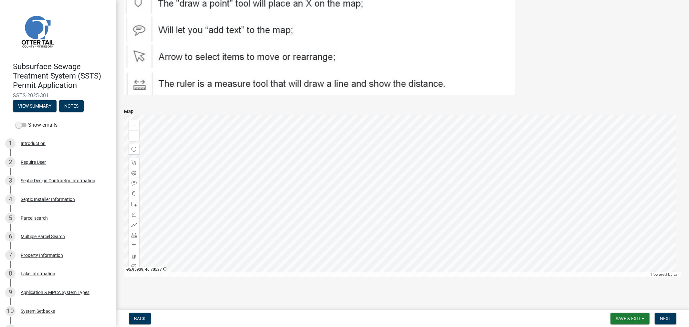
click at [465, 178] on div at bounding box center [402, 195] width 557 height 161
click at [660, 319] on span "Next" at bounding box center [665, 318] width 11 height 5
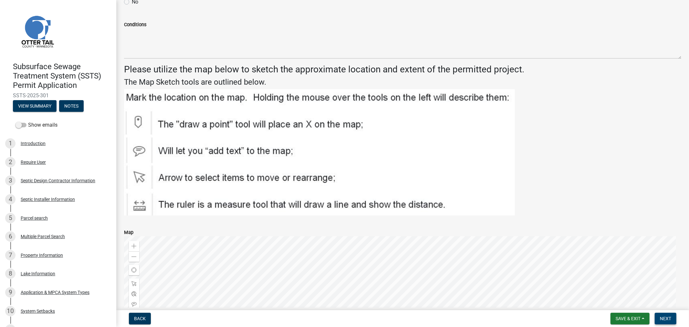
scroll to position [914, 0]
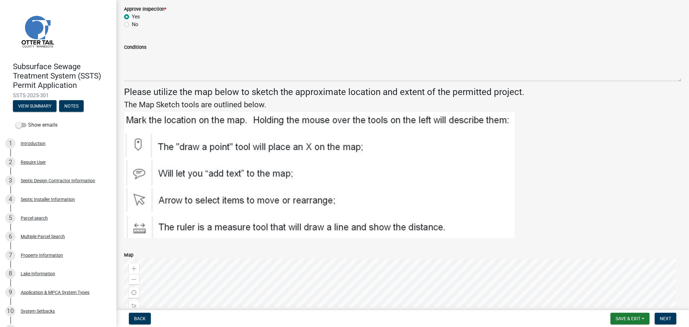
click at [186, 145] on img at bounding box center [319, 175] width 391 height 126
click at [139, 144] on img at bounding box center [319, 175] width 391 height 126
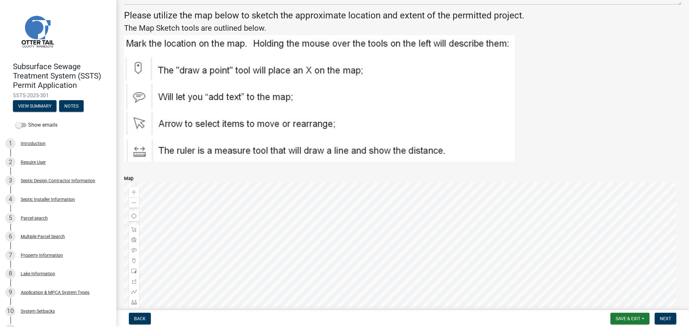
scroll to position [1057, 0]
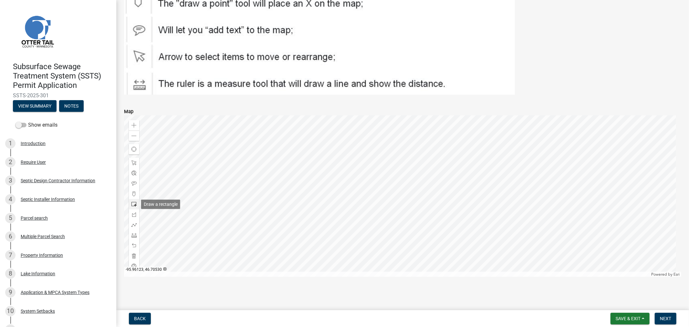
click at [133, 204] on span at bounding box center [133, 204] width 5 height 5
click at [476, 195] on div at bounding box center [402, 195] width 557 height 161
click at [671, 318] on span "Next" at bounding box center [665, 318] width 11 height 5
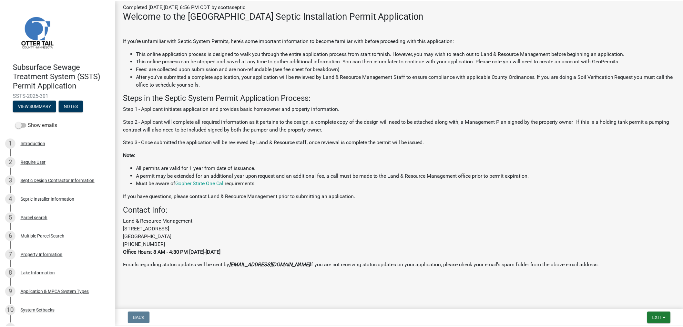
scroll to position [128, 0]
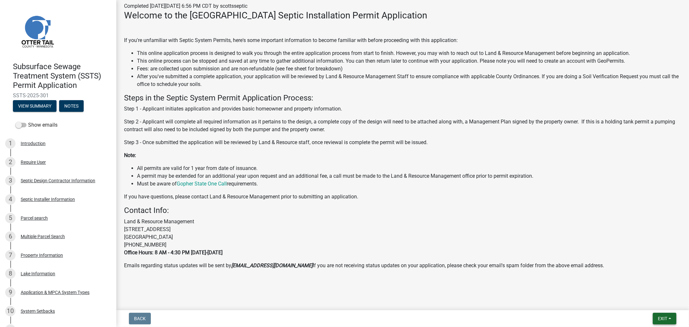
click at [657, 321] on button "Exit" at bounding box center [665, 319] width 24 height 12
click at [647, 301] on button "Save & Exit" at bounding box center [651, 302] width 52 height 16
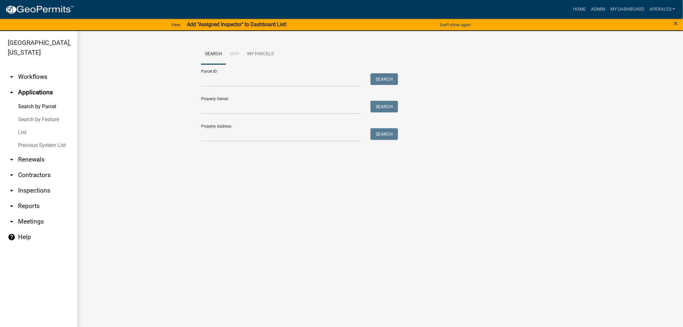
drag, startPoint x: 275, startPoint y: 91, endPoint x: 274, endPoint y: 80, distance: 11.3
click at [275, 89] on form "Parcel ID: Search Property Owner: Search Property Address: Search" at bounding box center [298, 102] width 194 height 77
click at [274, 80] on input "Parcel ID:" at bounding box center [281, 79] width 160 height 13
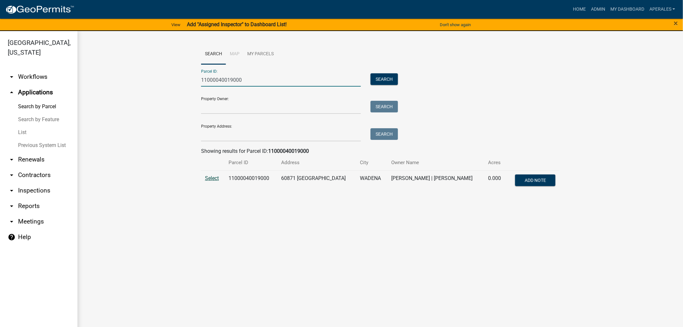
type input "11000040019000"
click at [209, 178] on span "Select" at bounding box center [212, 178] width 14 height 6
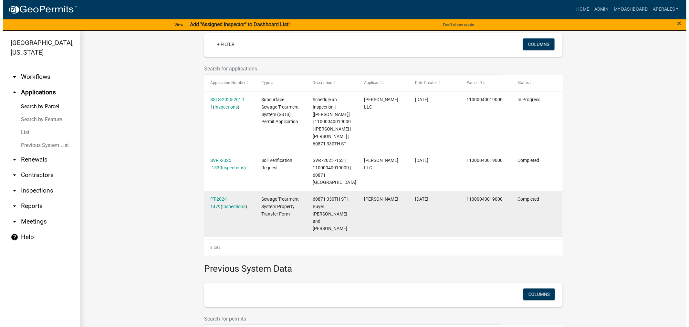
scroll to position [179, 0]
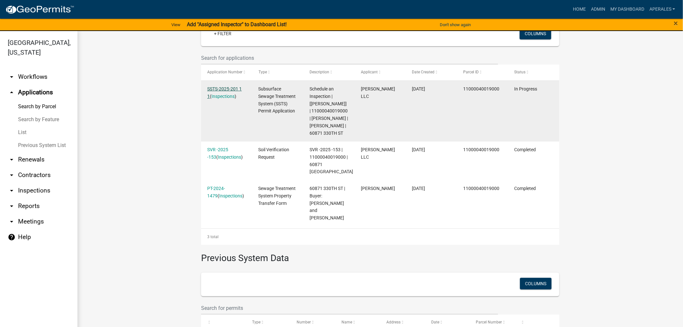
click at [224, 88] on link "SSTS-2025-201 1 1" at bounding box center [224, 92] width 35 height 13
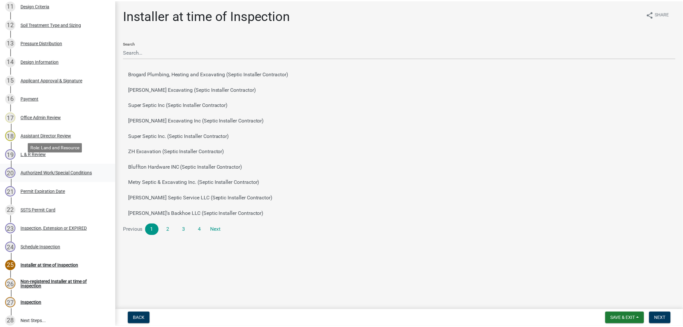
scroll to position [316, 0]
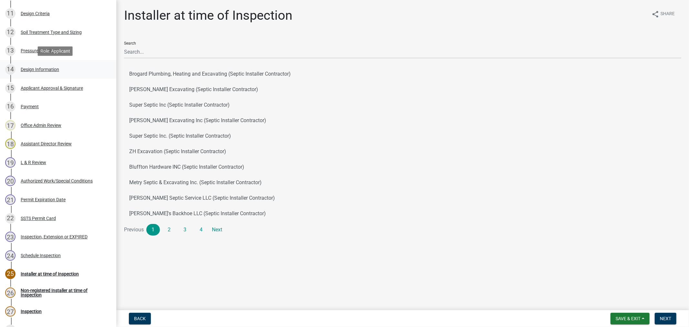
click at [28, 68] on div "Design Information" at bounding box center [40, 69] width 38 height 5
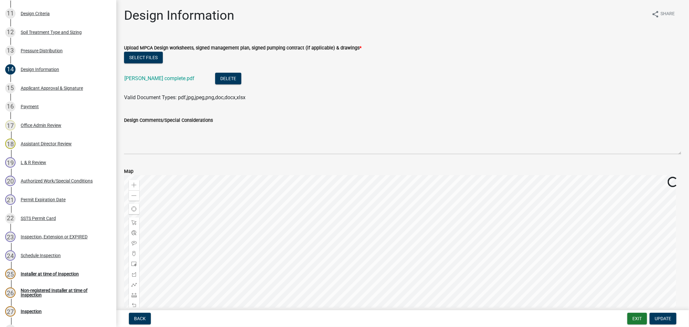
click at [154, 75] on div "[PERSON_NAME] complete.pdf" at bounding box center [164, 79] width 80 height 13
click at [154, 76] on div "[PERSON_NAME] complete.pdf" at bounding box center [164, 79] width 80 height 13
click at [131, 79] on link "[PERSON_NAME] complete.pdf" at bounding box center [159, 78] width 70 height 6
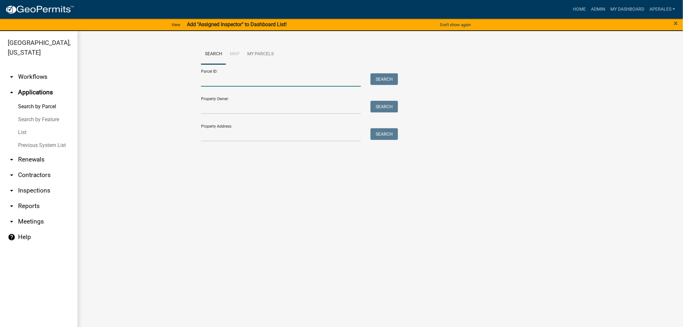
click at [213, 85] on input "Parcel ID:" at bounding box center [281, 79] width 160 height 13
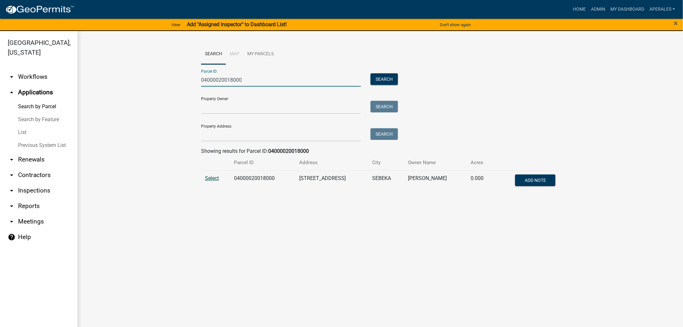
type input "04000020018000"
click at [214, 179] on span "Select" at bounding box center [212, 178] width 14 height 6
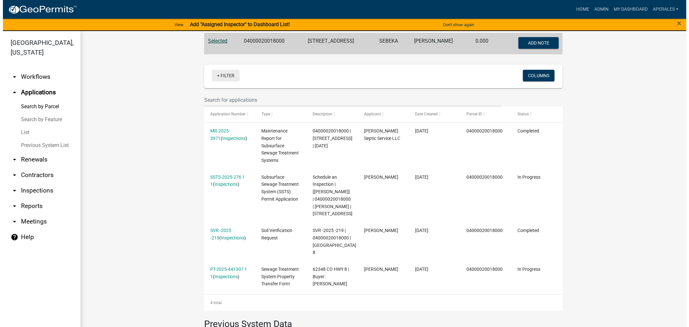
scroll to position [143, 0]
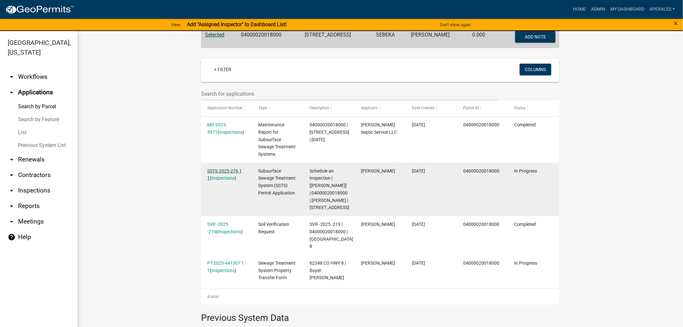
click at [209, 168] on link "SSTS-2025-276 1 1" at bounding box center [224, 174] width 35 height 13
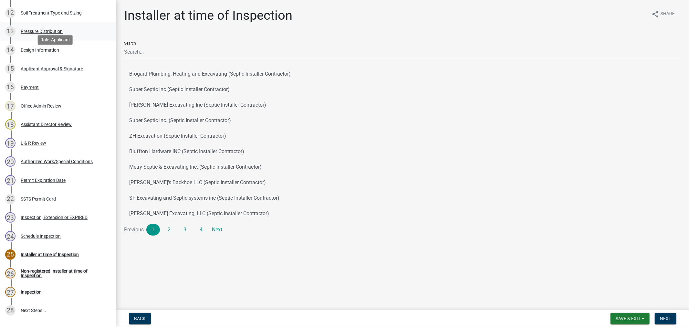
scroll to position [359, 0]
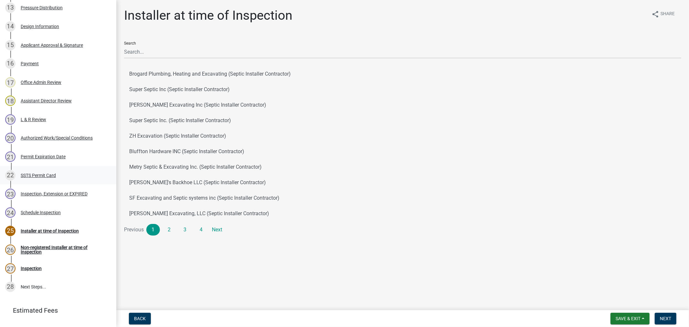
click at [33, 178] on div "22 SSTS Permit Card" at bounding box center [55, 175] width 101 height 10
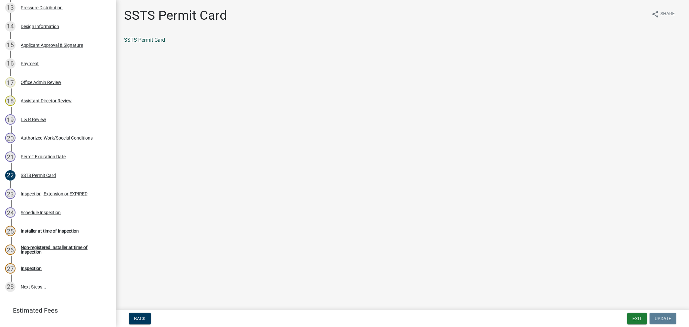
click at [141, 37] on link "SSTS Permit Card" at bounding box center [144, 40] width 41 height 6
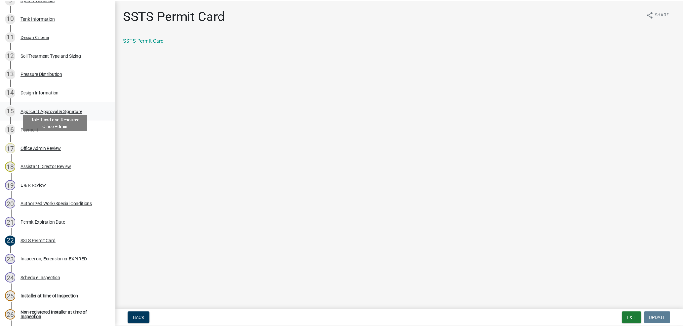
scroll to position [287, 0]
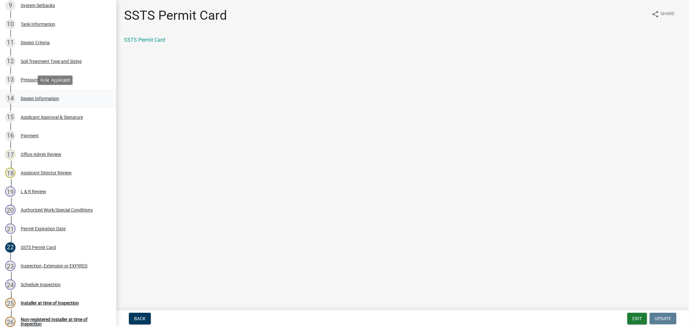
click at [36, 100] on div "Design Information" at bounding box center [40, 98] width 38 height 5
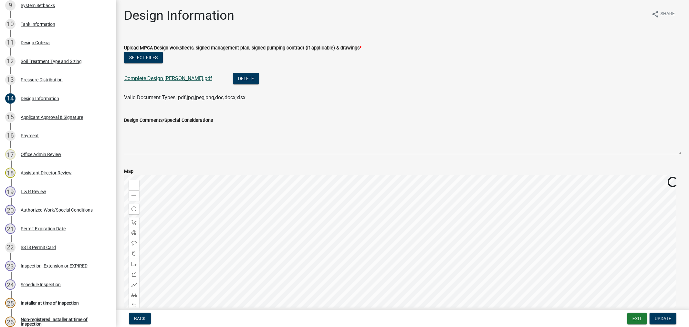
click at [173, 78] on link "Complete Design [PERSON_NAME].pdf" at bounding box center [168, 78] width 88 height 6
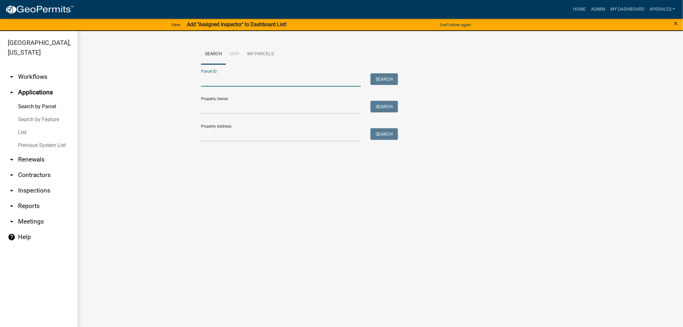
click at [239, 86] on input "Parcel ID:" at bounding box center [281, 79] width 160 height 13
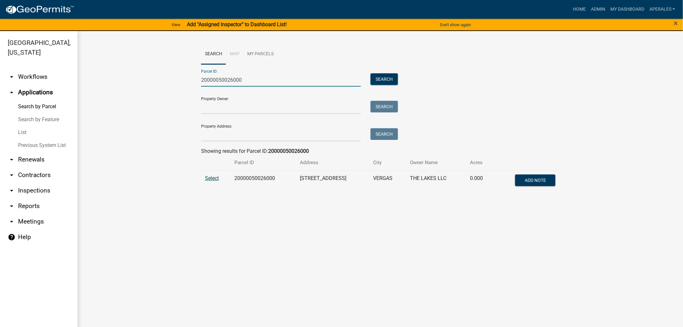
type input "20000050026000"
click at [211, 180] on span "Select" at bounding box center [212, 178] width 14 height 6
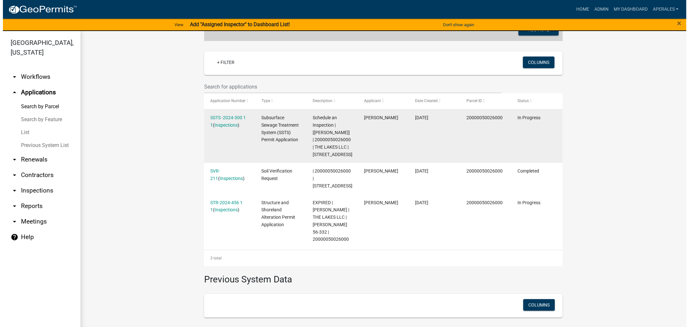
scroll to position [141, 0]
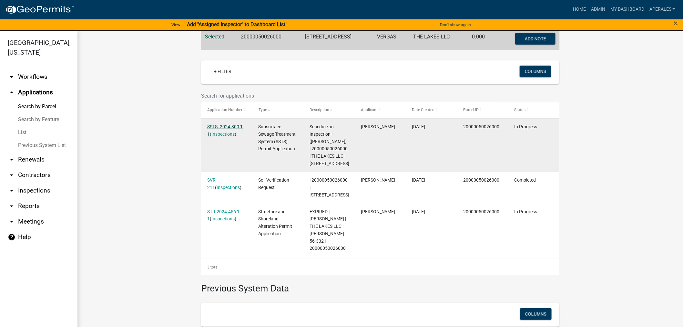
click at [211, 124] on link "SSTS -2024-300 1 1" at bounding box center [225, 130] width 36 height 13
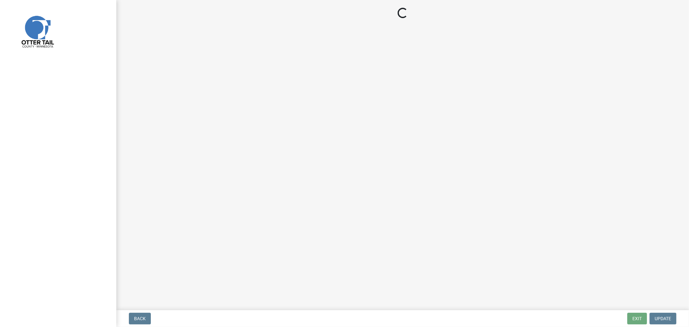
select select "710d5f49-2663-4e73-9718-d0c4e189f5ed"
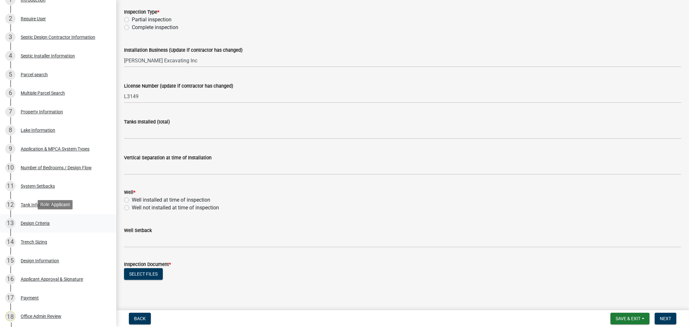
scroll to position [369, 0]
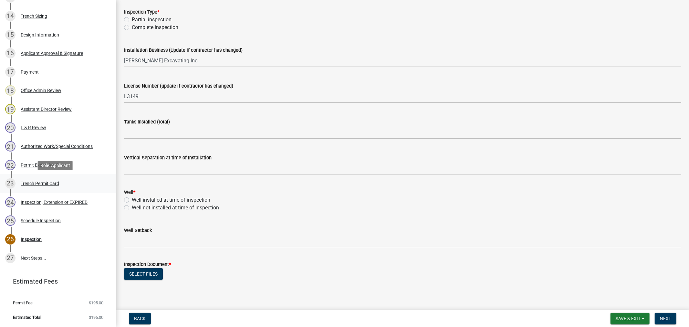
click at [50, 183] on div "Trench Permit Card" at bounding box center [40, 183] width 38 height 5
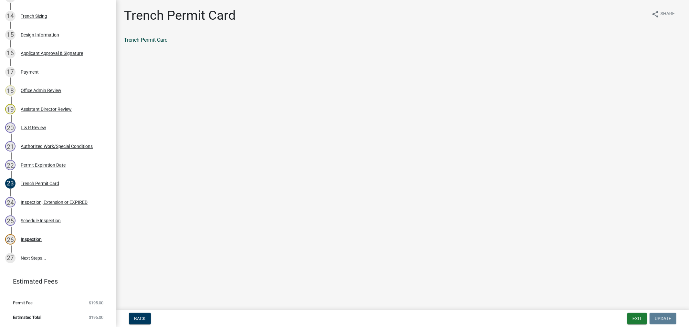
click at [147, 37] on link "Trench Permit Card" at bounding box center [146, 40] width 44 height 6
